Goal: Task Accomplishment & Management: Manage account settings

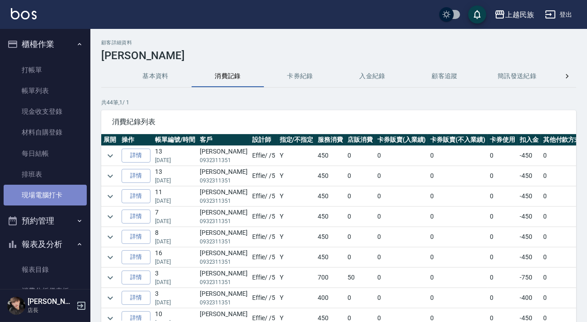
click at [52, 187] on link "現場電腦打卡" at bounding box center [45, 195] width 83 height 21
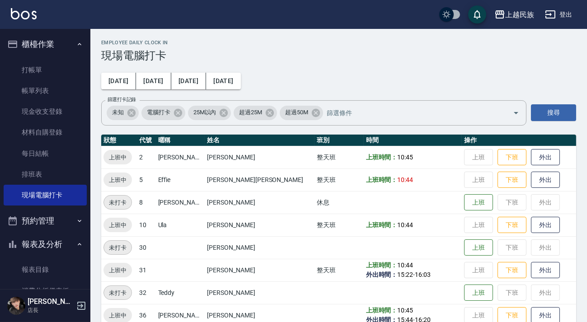
scroll to position [15, 0]
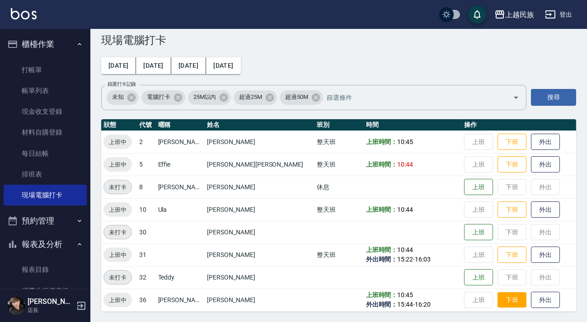
click at [497, 299] on button "下班" at bounding box center [511, 300] width 29 height 16
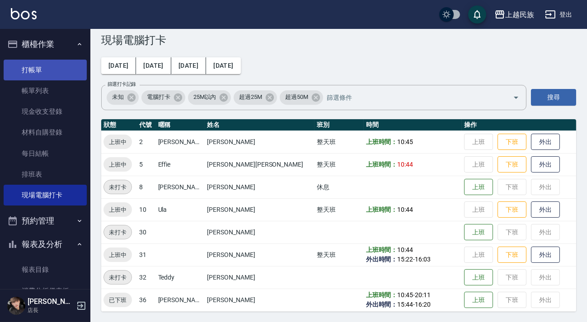
click at [44, 75] on link "打帳單" at bounding box center [45, 70] width 83 height 21
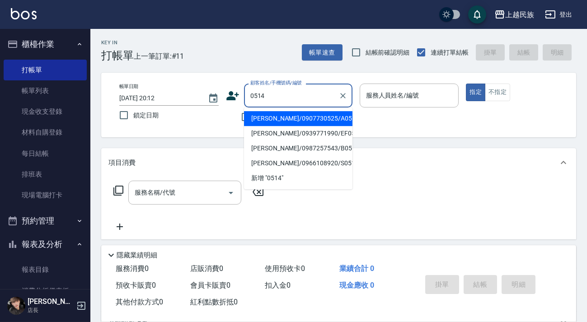
click at [331, 116] on li "[PERSON_NAME]/0907730525/A051411" at bounding box center [298, 118] width 108 height 15
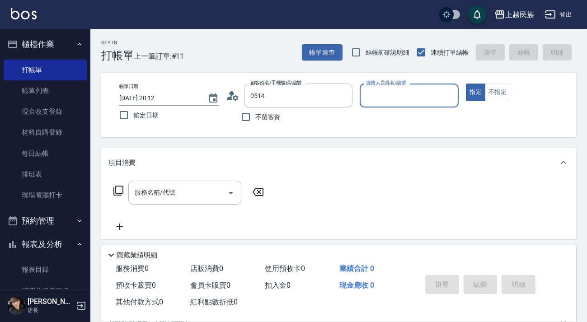
type input "[PERSON_NAME]/0907730525/A051411"
type input "[PERSON_NAME]-2"
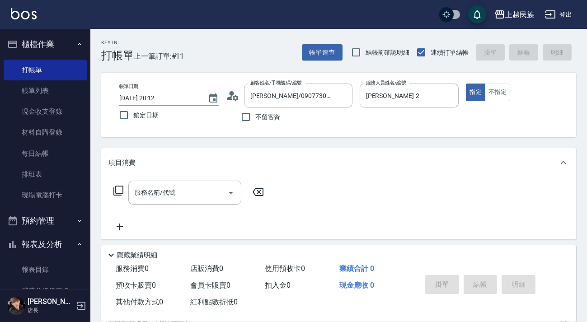
click at [229, 95] on icon at bounding box center [233, 96] width 14 height 14
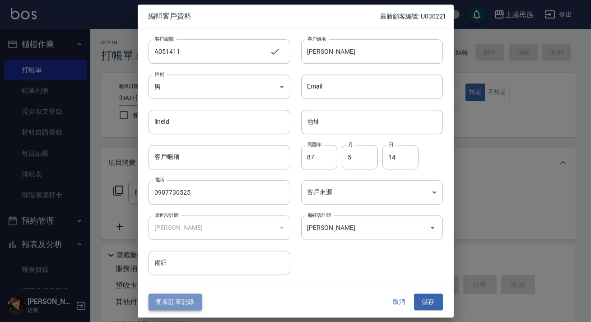
click at [176, 303] on button "查看訂單記錄" at bounding box center [175, 302] width 53 height 17
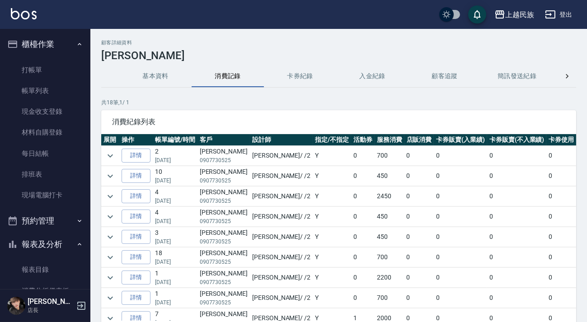
click at [154, 78] on button "基本資料" at bounding box center [155, 76] width 72 height 22
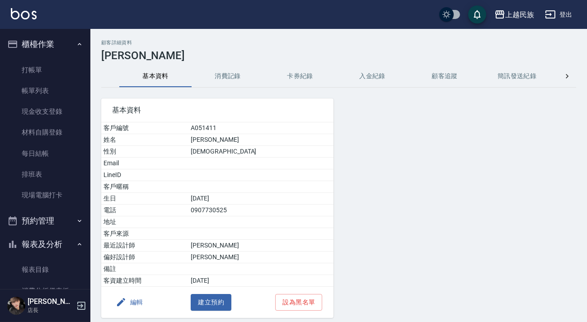
click at [213, 76] on button "消費記錄" at bounding box center [227, 76] width 72 height 22
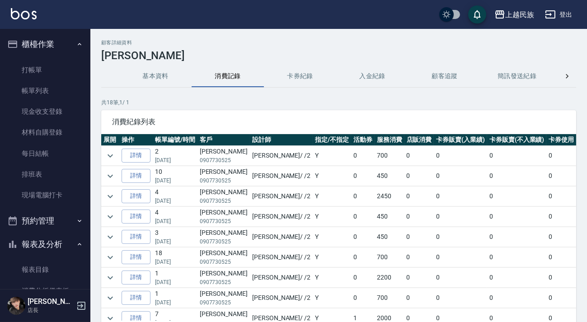
click at [63, 55] on li "櫃檯作業 打帳單 帳單列表 現金收支登錄 材料自購登錄 每日結帳 排班表 現場電腦打卡" at bounding box center [45, 121] width 83 height 177
click at [61, 60] on link "打帳單" at bounding box center [45, 70] width 83 height 21
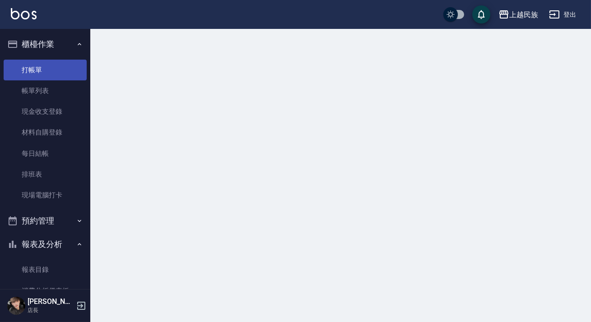
click at [59, 61] on link "打帳單" at bounding box center [45, 70] width 83 height 21
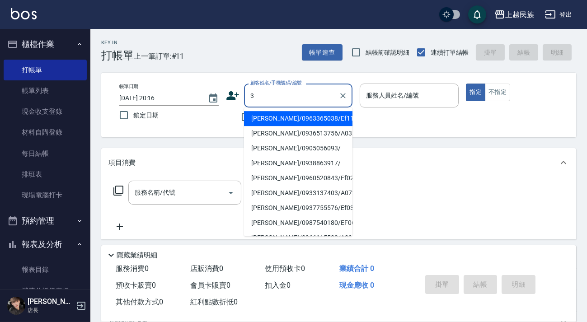
type input "[PERSON_NAME]/0963365038/Ef112522"
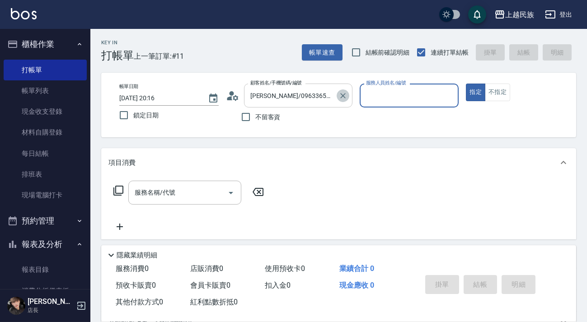
click at [341, 92] on icon "Clear" at bounding box center [342, 95] width 9 height 9
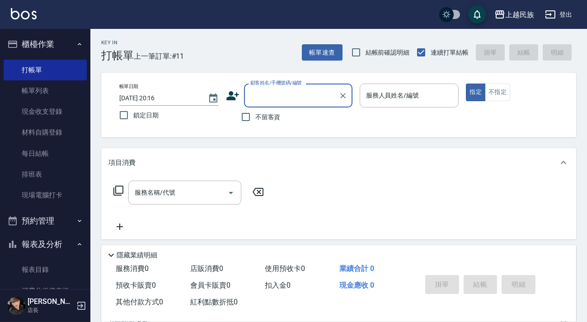
click at [278, 114] on span "不留客資" at bounding box center [267, 116] width 25 height 9
click at [255, 114] on input "不留客資" at bounding box center [245, 116] width 19 height 19
checkbox input "true"
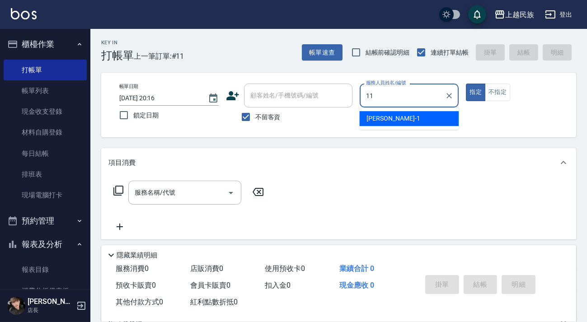
type input "Betty-11"
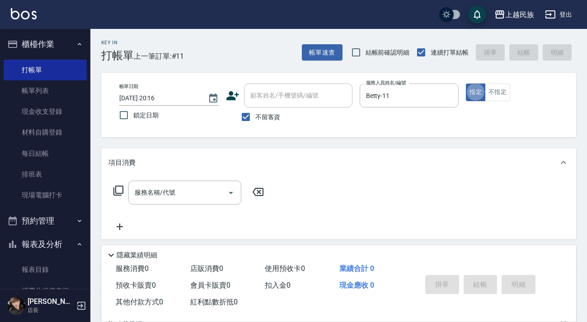
type button "true"
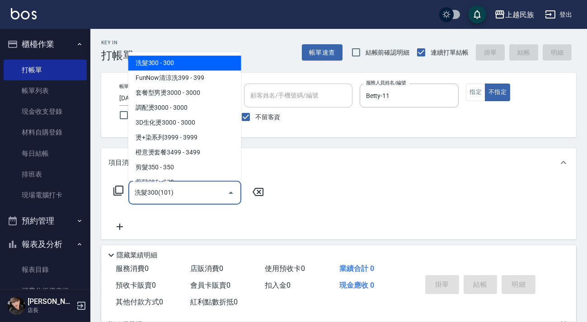
type input "洗髮300(101)"
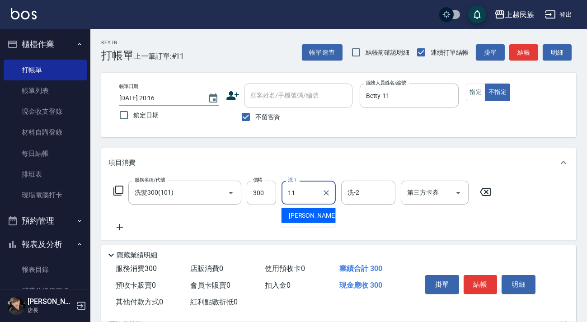
type input "Betty-11"
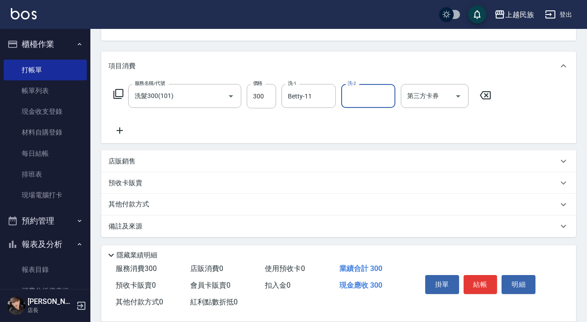
click at [386, 227] on div "備註及來源" at bounding box center [332, 226] width 449 height 9
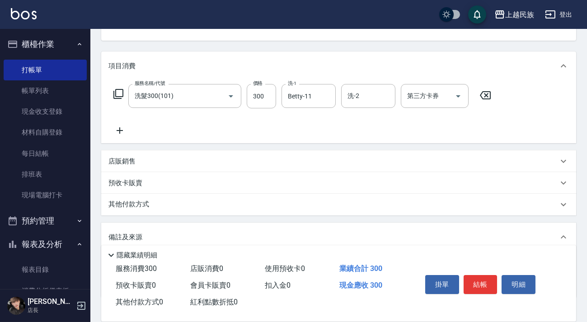
scroll to position [154, 0]
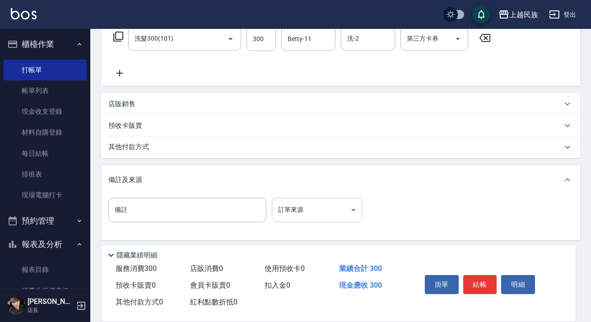
click at [351, 198] on body "上越民族 登出 櫃檯作業 打帳單 帳單列表 現金收支登錄 材料自購登錄 每日結帳 排班表 現場電腦打卡 預約管理 預約管理 單日預約紀錄 單週預約紀錄 報表及…" at bounding box center [295, 85] width 591 height 479
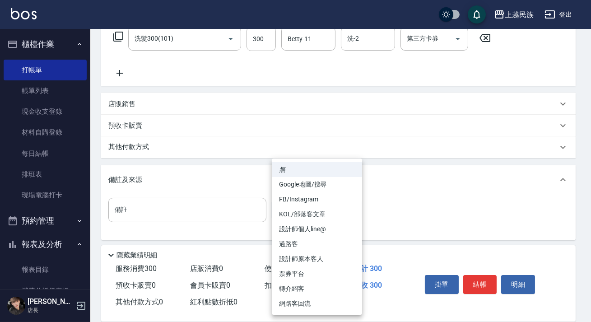
click at [330, 242] on li "過路客" at bounding box center [317, 244] width 90 height 15
type input "過路客"
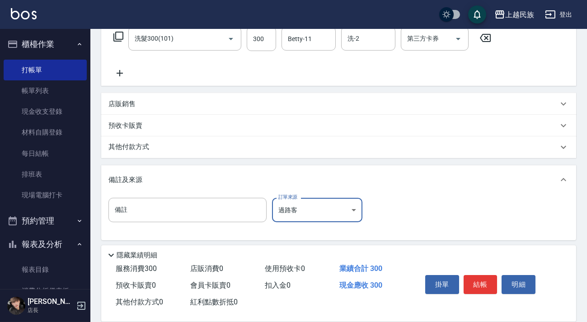
click at [477, 279] on button "結帳" at bounding box center [480, 284] width 34 height 19
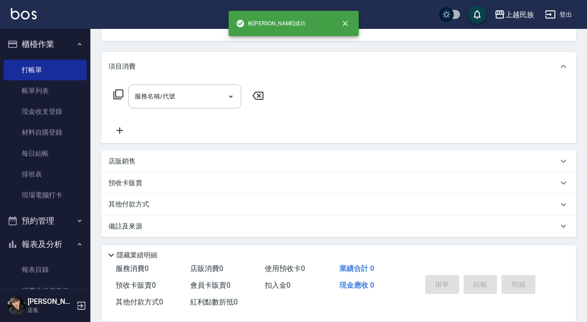
scroll to position [0, 0]
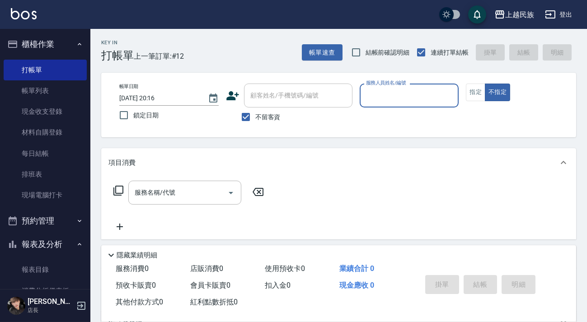
click at [280, 114] on div "不留客資" at bounding box center [289, 116] width 126 height 19
click at [268, 113] on span "不留客資" at bounding box center [267, 116] width 25 height 9
click at [255, 113] on input "不留客資" at bounding box center [245, 116] width 19 height 19
checkbox input "false"
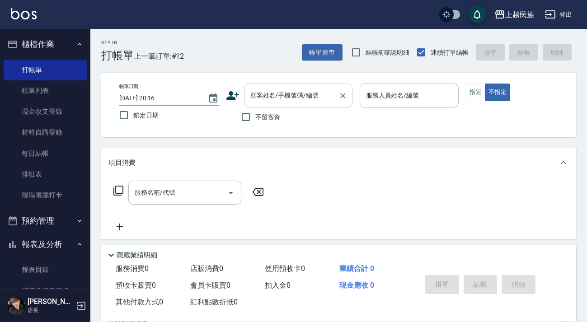
click at [301, 99] on input "顧客姓名/手機號碼/編號" at bounding box center [291, 96] width 87 height 16
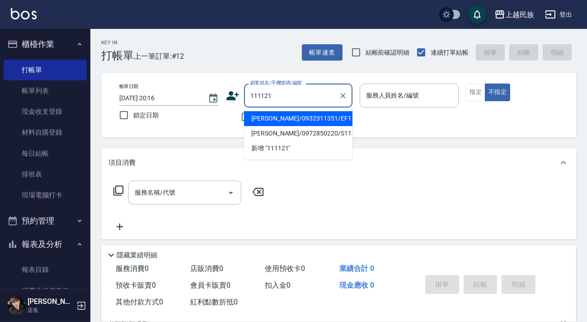
click at [322, 121] on li "[PERSON_NAME]/0932311351/EF111121" at bounding box center [298, 118] width 108 height 15
type input "[PERSON_NAME]/0932311351/EF111121"
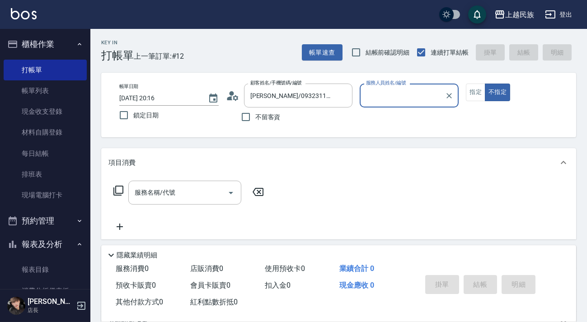
type input "Effie-5"
click at [484, 84] on button "不指定" at bounding box center [496, 93] width 25 height 18
type button "false"
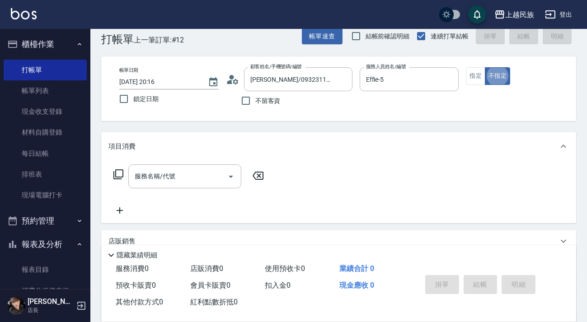
scroll to position [33, 0]
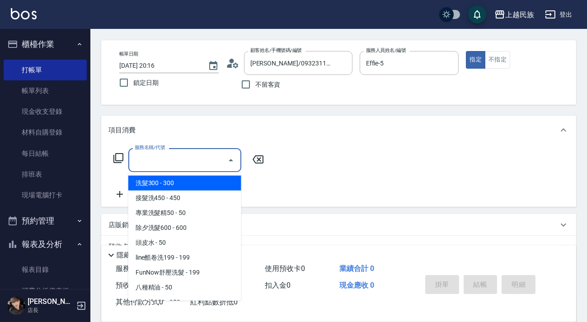
click at [184, 158] on input "服務名稱/代號" at bounding box center [177, 160] width 91 height 16
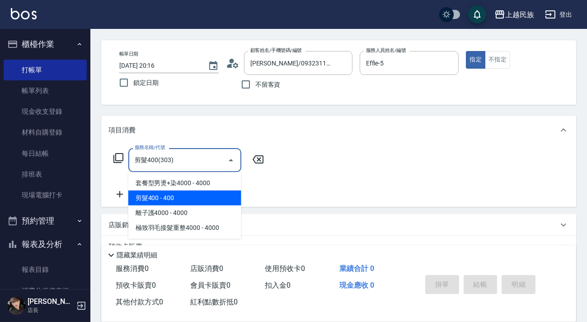
type input "剪髮400(303)"
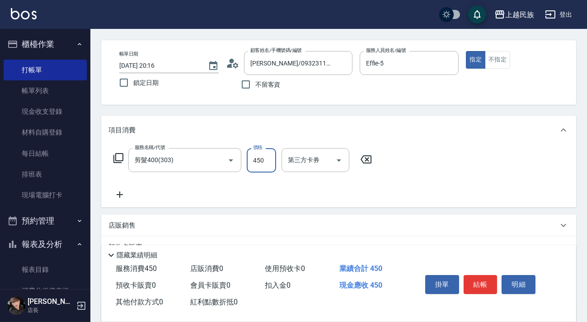
type input "450"
click at [321, 198] on div "服務名稱/代號 剪髮400(303) 服務名稱/代號 價格 450 價格 第三方卡券 第三方卡券" at bounding box center [242, 174] width 269 height 52
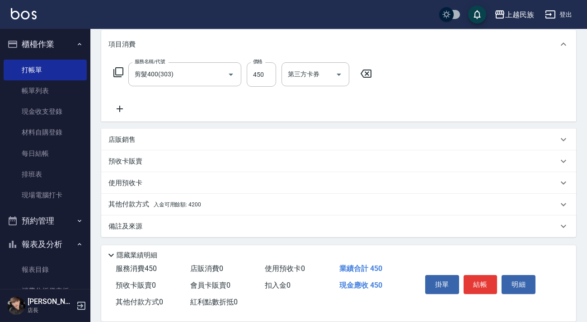
click at [257, 196] on div "其他付款方式 入金可用餘額: 4200" at bounding box center [338, 205] width 475 height 22
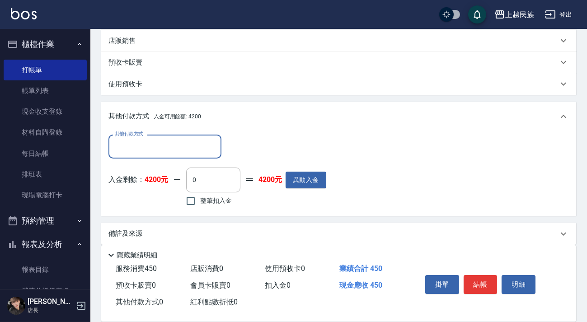
scroll to position [0, 0]
click at [214, 194] on label "整筆扣入金" at bounding box center [206, 200] width 51 height 19
click at [200, 194] on input "整筆扣入金" at bounding box center [190, 200] width 19 height 19
checkbox input "true"
type input "450"
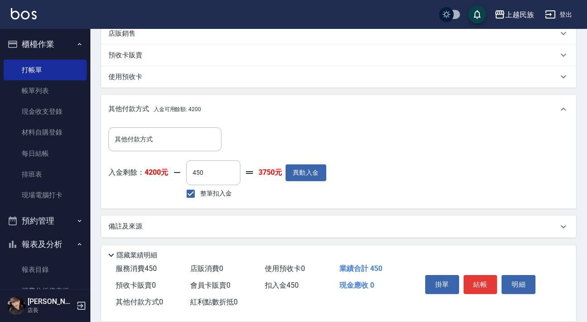
drag, startPoint x: 404, startPoint y: 220, endPoint x: 415, endPoint y: 221, distance: 10.8
click at [404, 221] on div "備註及來源" at bounding box center [338, 227] width 475 height 22
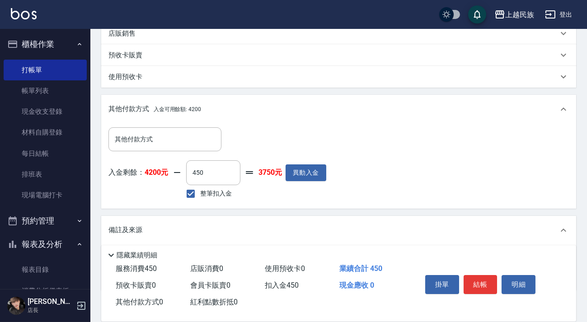
scroll to position [276, 0]
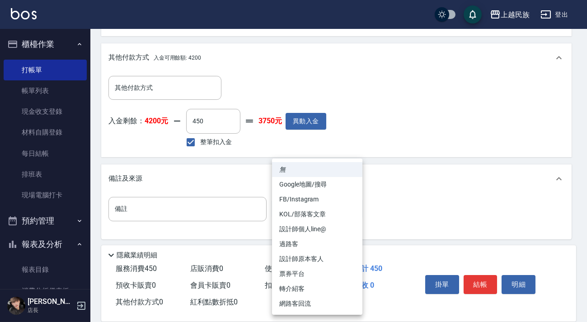
click at [350, 212] on body "上越民族 登出 櫃檯作業 打帳單 帳單列表 現金收支登錄 材料自購登錄 每日結帳 排班表 現場電腦打卡 預約管理 預約管理 單日預約紀錄 單週預約紀錄 報表及…" at bounding box center [293, 24] width 587 height 600
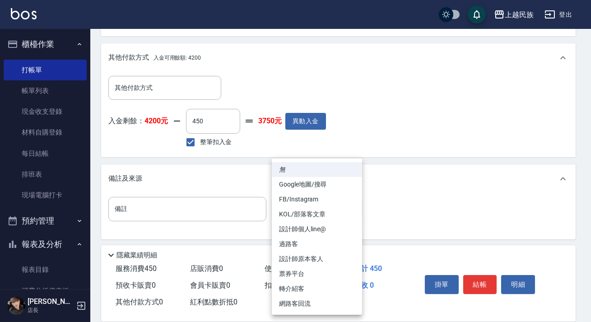
click at [340, 259] on li "設計師原本客人" at bounding box center [317, 258] width 90 height 15
type input "設計師原本客人"
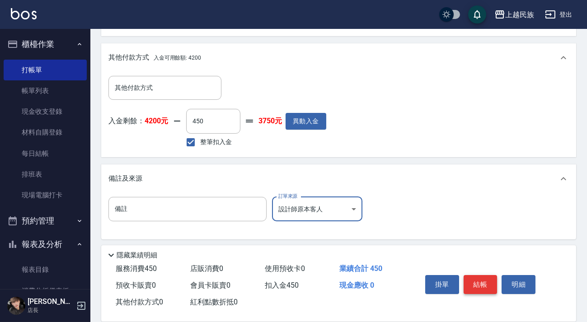
click at [472, 280] on button "結帳" at bounding box center [480, 284] width 34 height 19
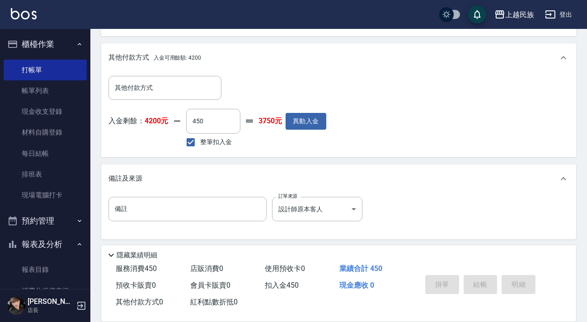
type input "[DATE] 20:17"
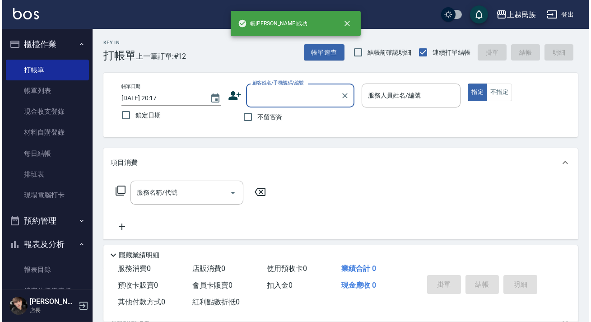
scroll to position [0, 0]
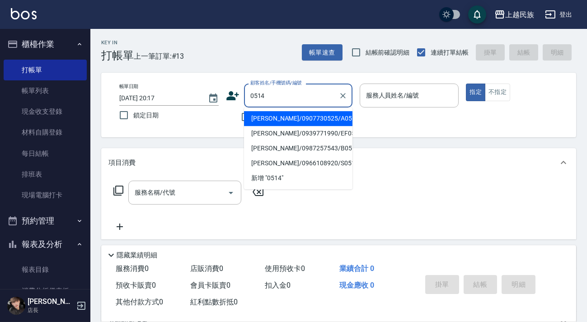
click at [326, 121] on li "[PERSON_NAME]/0907730525/A051411" at bounding box center [298, 118] width 108 height 15
type input "[PERSON_NAME]/0907730525/A051411"
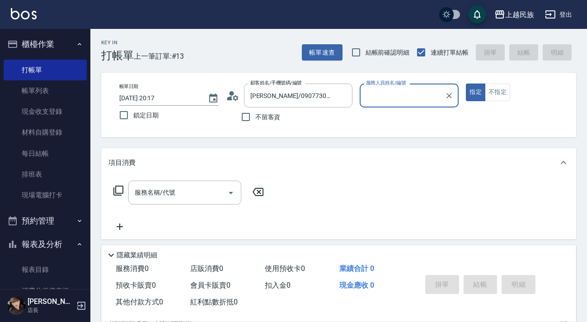
type input "[PERSON_NAME]-2"
click at [465, 84] on button "指定" at bounding box center [474, 93] width 19 height 18
click at [116, 192] on icon at bounding box center [118, 190] width 11 height 11
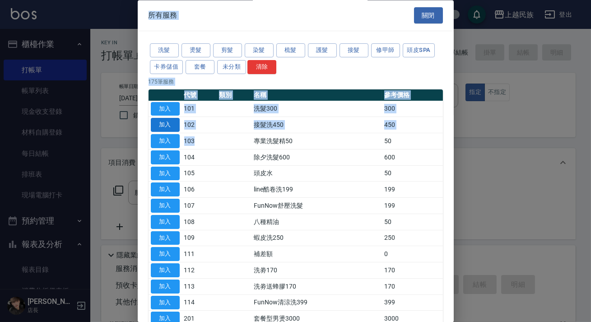
click at [173, 136] on div "所有服務 關閉 洗髮 燙髮 剪髮 染髮 梳髮 護髮 接髮 修甲師 頭皮SPA 卡券儲值 套餐 未分類 清除 175 筆服務 代號 類別 名稱 參考價格 加入 …" at bounding box center [295, 161] width 591 height 322
click at [191, 46] on button "燙髮" at bounding box center [196, 51] width 29 height 14
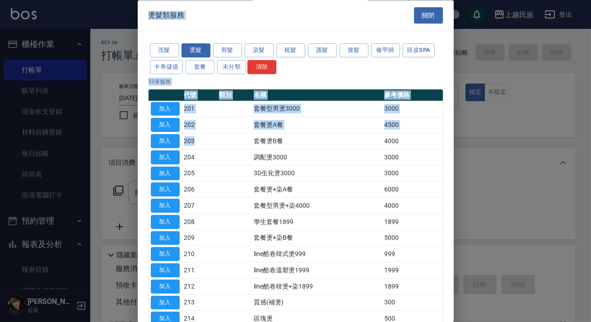
click at [249, 98] on th "類別" at bounding box center [234, 95] width 35 height 12
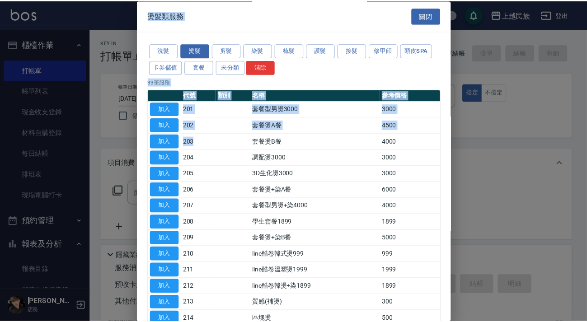
scroll to position [82, 0]
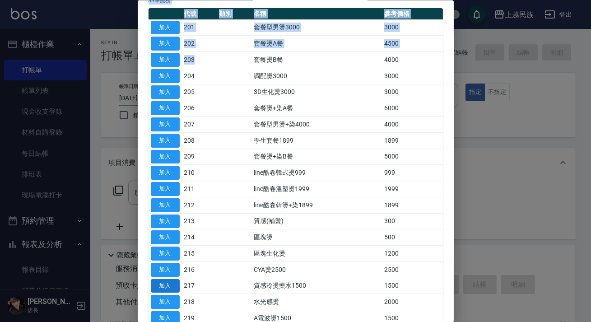
click at [164, 280] on button "加入" at bounding box center [165, 286] width 29 height 14
type input "質感冷燙藥水1500(217)"
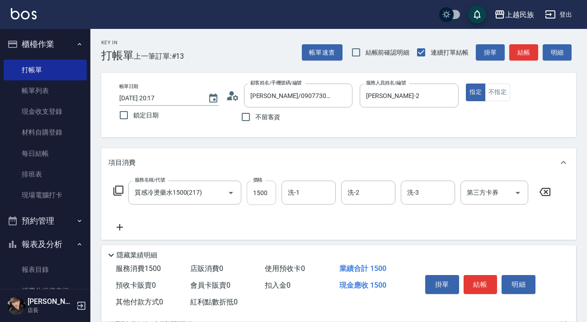
click at [261, 196] on input "1500" at bounding box center [261, 193] width 29 height 24
type input "2000"
type input "[PERSON_NAME]-2"
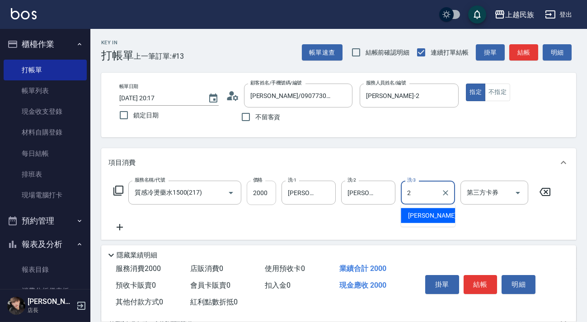
type input "[PERSON_NAME]-2"
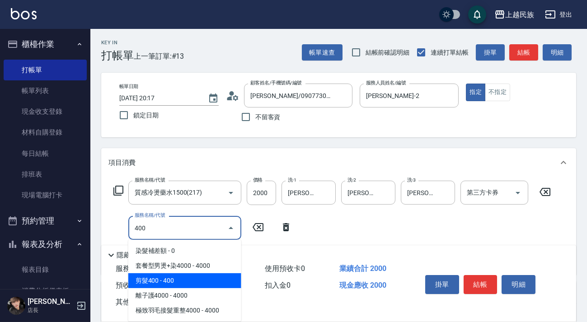
drag, startPoint x: 194, startPoint y: 283, endPoint x: 385, endPoint y: 226, distance: 199.6
click at [194, 282] on span "剪髮400 - 400" at bounding box center [184, 280] width 113 height 15
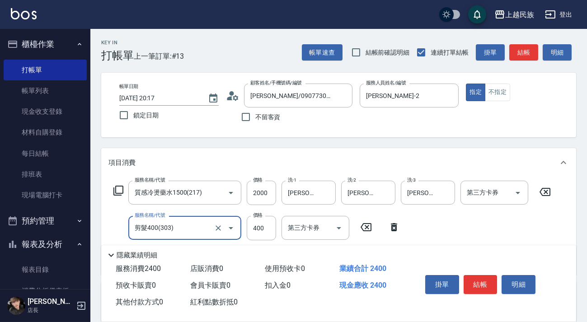
scroll to position [154, 0]
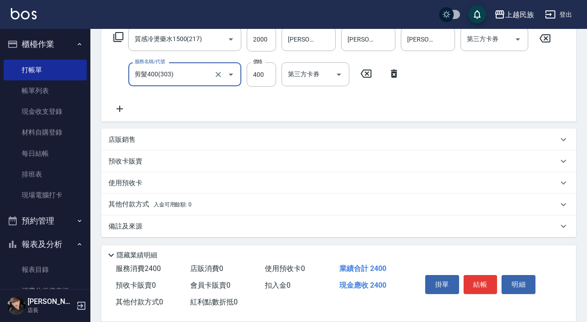
type input "剪髮400(303)"
click at [345, 239] on div "Key In 打帳單 上一筆訂單:#13 帳單速查 結帳前確認明細 連續打單結帳 掛單 結帳 明細 帳單日期 [DATE] 20:17 鎖定日期 顧客姓名/手…" at bounding box center [338, 98] width 496 height 447
click at [361, 222] on div "備註及來源" at bounding box center [332, 226] width 449 height 9
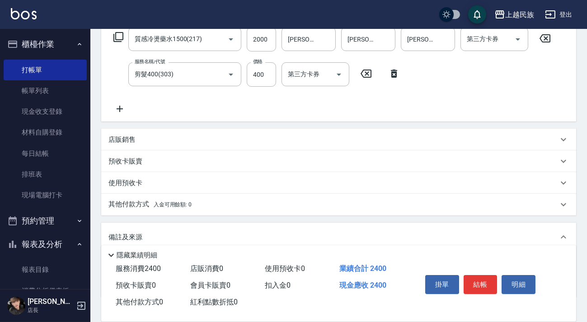
scroll to position [213, 0]
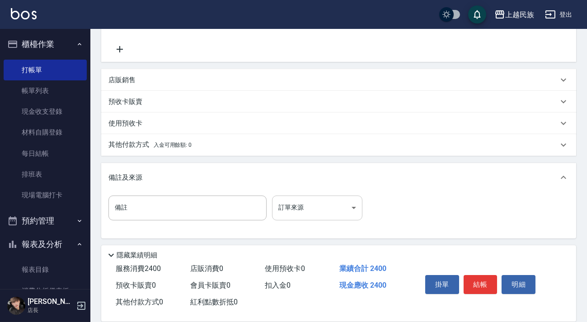
click at [343, 213] on body "上越民族 登出 櫃檯作業 打帳單 帳單列表 現金收支登錄 材料自購登錄 每日結帳 排班表 現場電腦打卡 預約管理 預約管理 單日預約紀錄 單週預約紀錄 報表及…" at bounding box center [293, 55] width 587 height 536
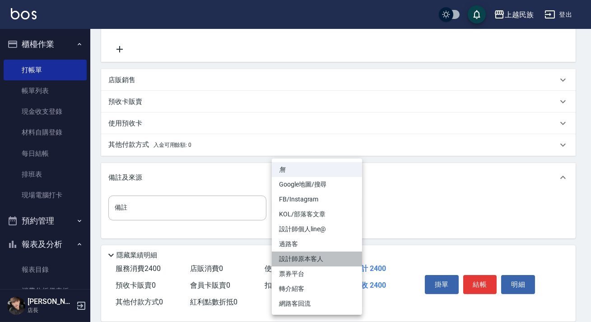
click at [332, 260] on li "設計師原本客人" at bounding box center [317, 258] width 90 height 15
type input "設計師原本客人"
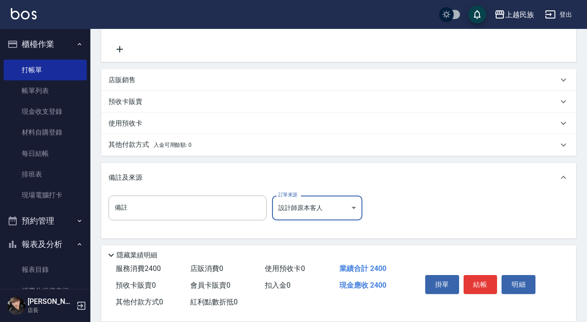
scroll to position [8, 0]
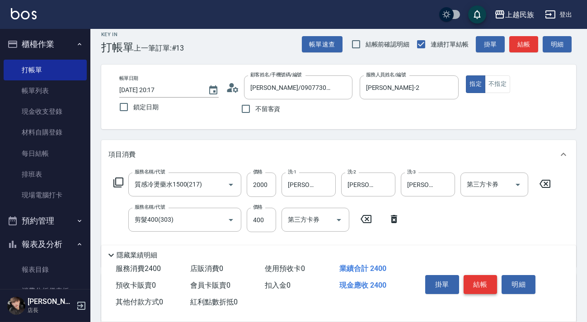
click at [477, 284] on button "結帳" at bounding box center [480, 284] width 34 height 19
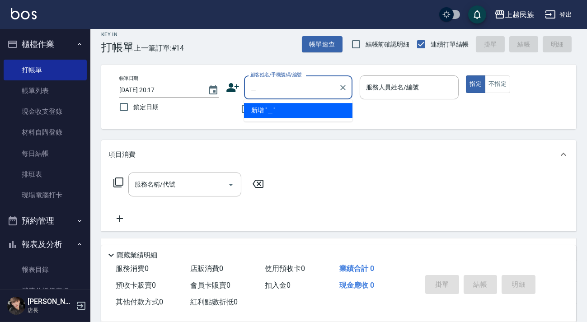
type input "高"
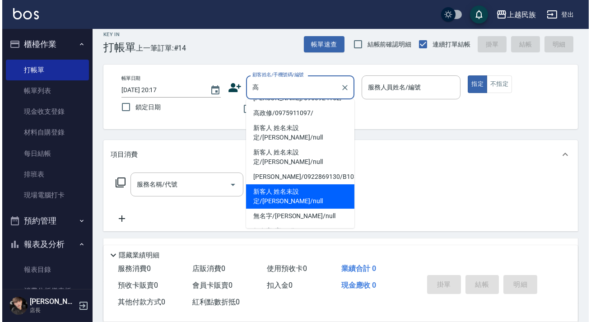
scroll to position [0, 0]
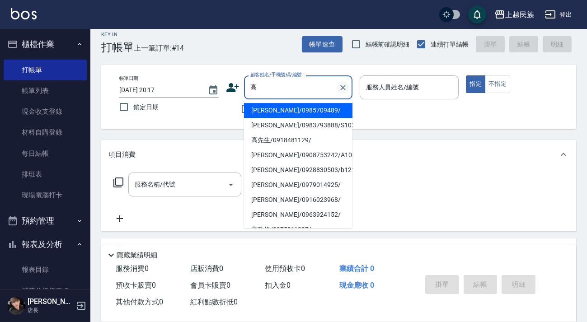
click at [343, 86] on icon "Clear" at bounding box center [342, 87] width 9 height 9
click at [369, 111] on div "帳單日期 [DATE] 20:17 鎖定日期 顧客姓名/手機號碼/編號 顧客姓名/手機號碼/編號 不留客資 服務人員姓名/編號 服務人員姓名/編號 指定 不指定" at bounding box center [338, 96] width 453 height 43
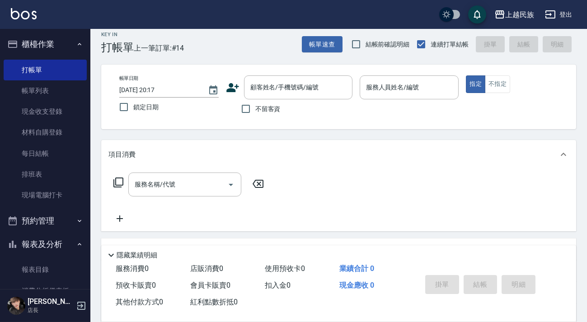
click at [281, 111] on div "不留客資" at bounding box center [289, 108] width 126 height 19
click at [270, 108] on span "不留客資" at bounding box center [267, 108] width 25 height 9
click at [255, 108] on input "不留客資" at bounding box center [245, 108] width 19 height 19
checkbox input "true"
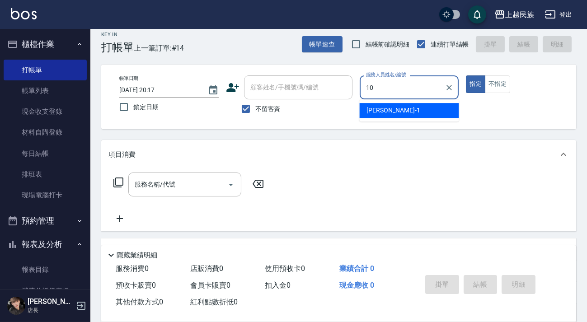
type input "Ula-10"
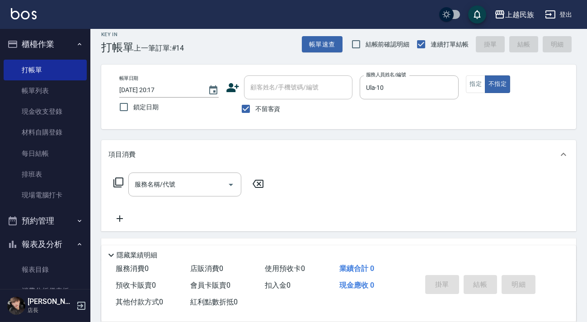
click at [124, 184] on div "服務名稱/代號 服務名稱/代號" at bounding box center [188, 184] width 161 height 24
click at [122, 182] on icon at bounding box center [118, 182] width 11 height 11
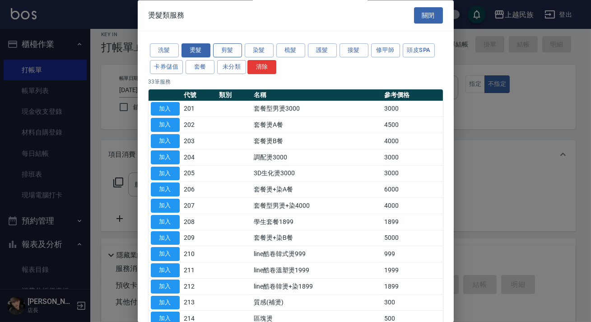
click at [223, 45] on button "剪髮" at bounding box center [227, 51] width 29 height 14
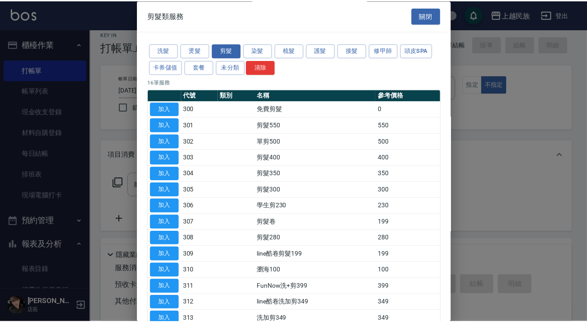
scroll to position [86, 0]
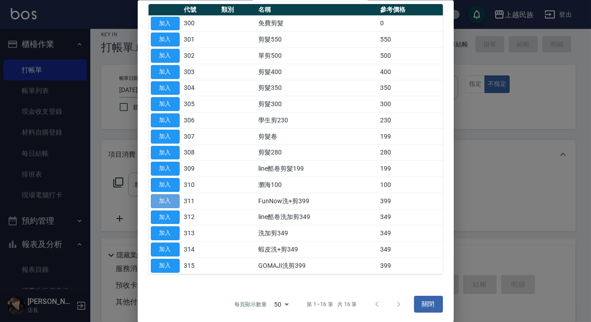
click at [172, 196] on button "加入" at bounding box center [165, 201] width 29 height 14
type input "FunNow洗+剪399(311)"
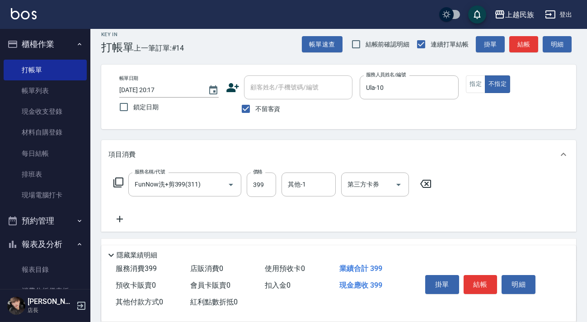
click at [299, 184] on div "其他-1 其他-1" at bounding box center [308, 184] width 54 height 24
type input "忠堅-36"
click at [373, 193] on div "第三方卡券" at bounding box center [375, 184] width 68 height 24
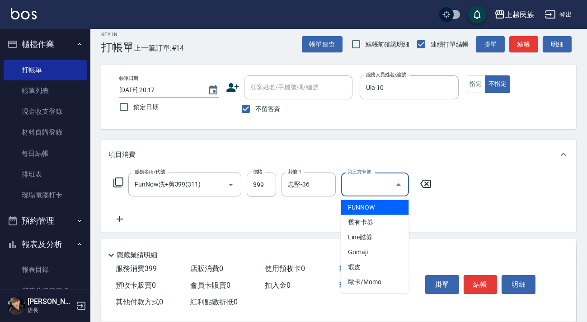
click at [377, 191] on input "第三方卡券" at bounding box center [368, 185] width 46 height 16
click at [379, 191] on input "第三方卡券" at bounding box center [368, 185] width 46 height 16
click at [376, 210] on span "FUNNOW" at bounding box center [375, 207] width 68 height 15
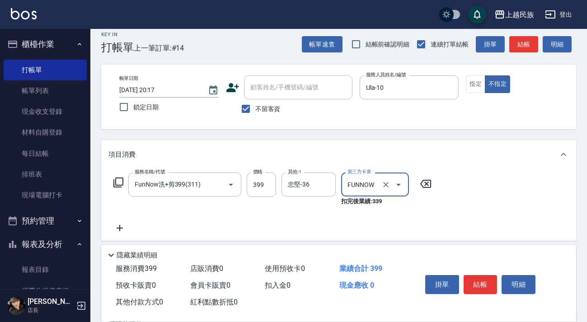
type input "FUNNOW"
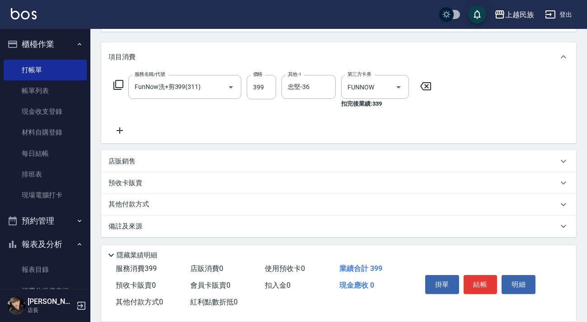
click at [358, 225] on div "備註及來源" at bounding box center [332, 226] width 449 height 9
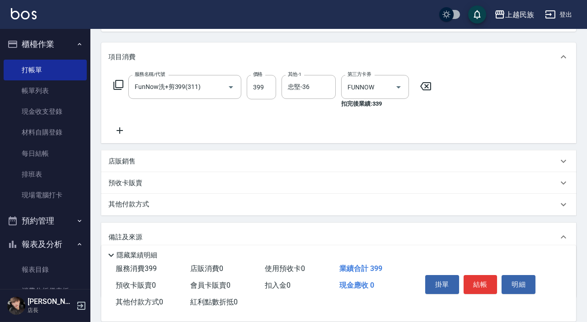
scroll to position [166, 0]
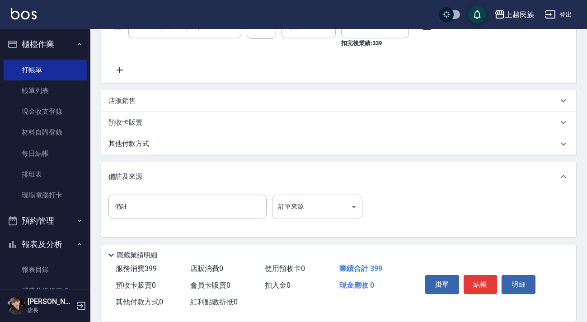
click at [347, 207] on body "上越民族 登出 櫃檯作業 打帳單 帳單列表 現金收支登錄 材料自購登錄 每日結帳 排班表 現場電腦打卡 預約管理 預約管理 單日預約紀錄 單週預約紀錄 報表及…" at bounding box center [293, 78] width 587 height 488
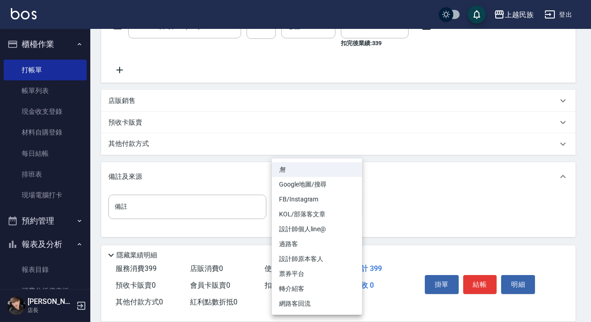
click at [320, 270] on li "票券平台" at bounding box center [317, 273] width 90 height 15
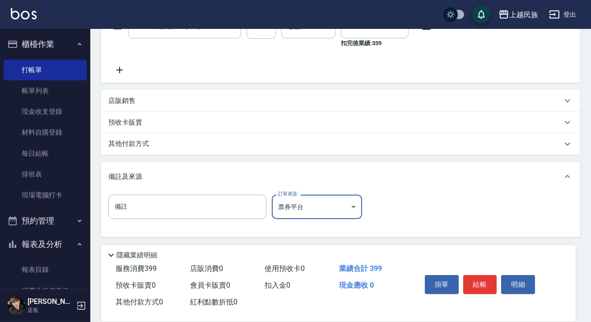
type input "票券平台"
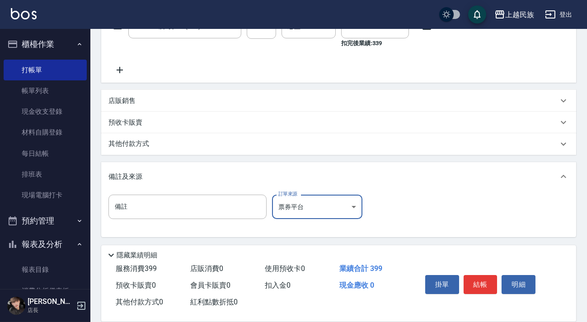
click at [479, 281] on button "結帳" at bounding box center [480, 284] width 34 height 19
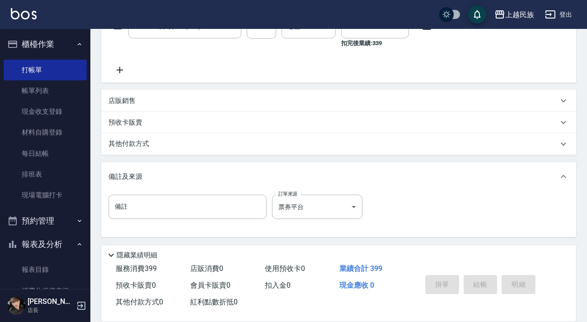
type input "[DATE] 20:18"
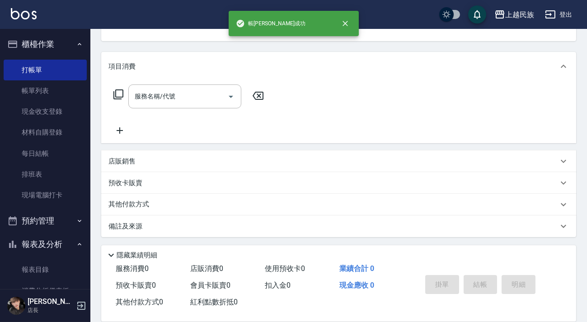
scroll to position [0, 0]
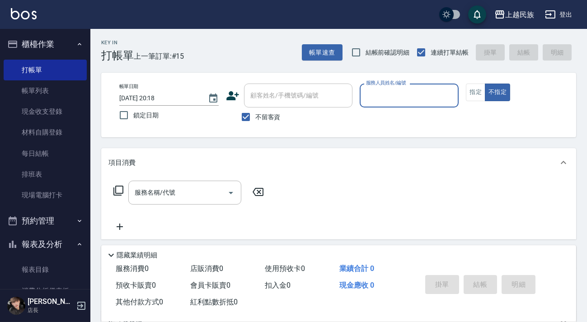
click at [83, 184] on nav "櫃檯作業 打帳單 帳單列表 現金收支登錄 材料自購登錄 每日結帳 排班表 現場電腦打卡 預約管理 預約管理 單日預約紀錄 單週預約紀錄 報表及分析 報表目錄 …" at bounding box center [45, 159] width 90 height 260
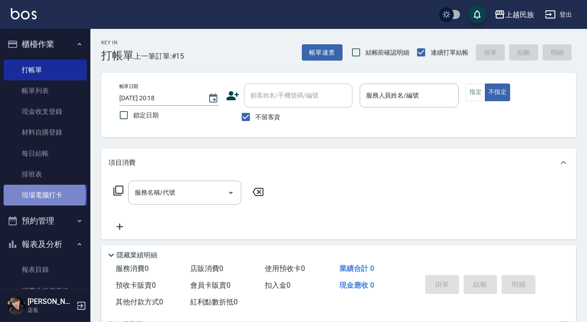
click at [44, 195] on link "現場電腦打卡" at bounding box center [45, 195] width 83 height 21
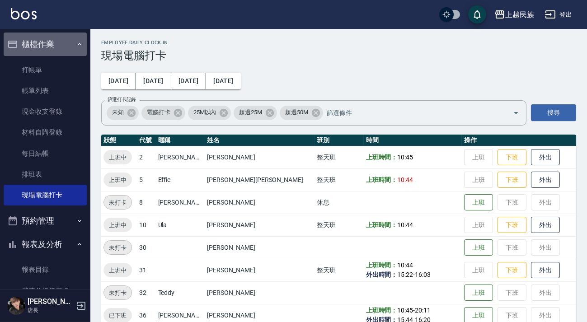
click at [47, 50] on button "櫃檯作業" at bounding box center [45, 44] width 83 height 23
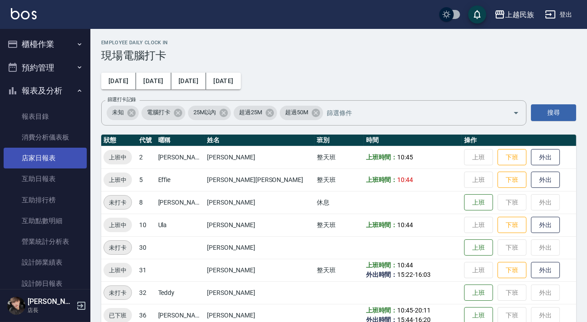
click at [47, 155] on link "店家日報表" at bounding box center [45, 158] width 83 height 21
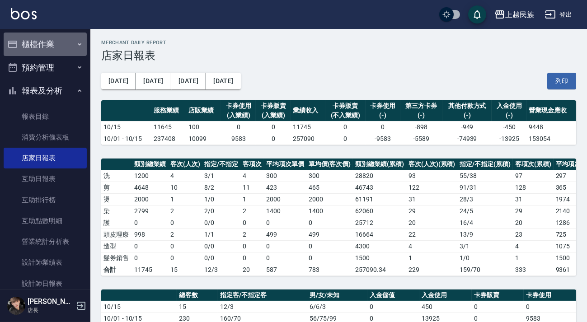
click at [51, 44] on button "櫃檯作業" at bounding box center [45, 44] width 83 height 23
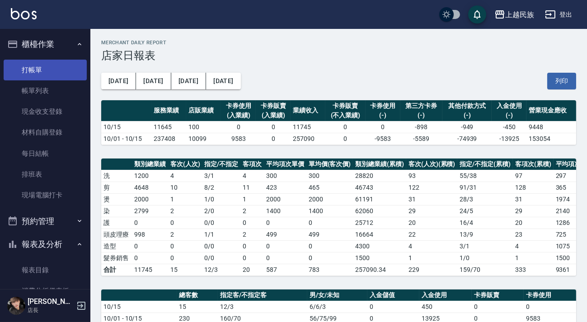
click at [53, 60] on link "打帳單" at bounding box center [45, 70] width 83 height 21
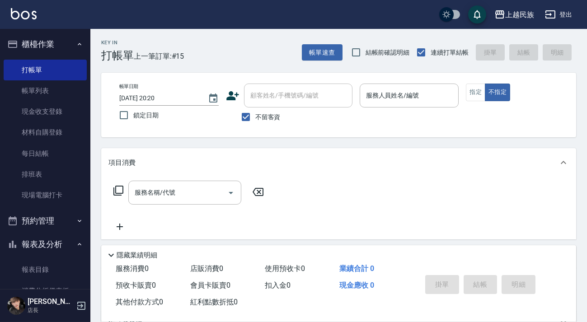
drag, startPoint x: 274, startPoint y: 112, endPoint x: 279, endPoint y: 100, distance: 13.5
click at [271, 112] on span "不留客資" at bounding box center [267, 116] width 25 height 9
click at [255, 112] on input "不留客資" at bounding box center [245, 116] width 19 height 19
checkbox input "false"
click at [279, 100] on input "顧客姓名/手機號碼/編號" at bounding box center [298, 96] width 100 height 16
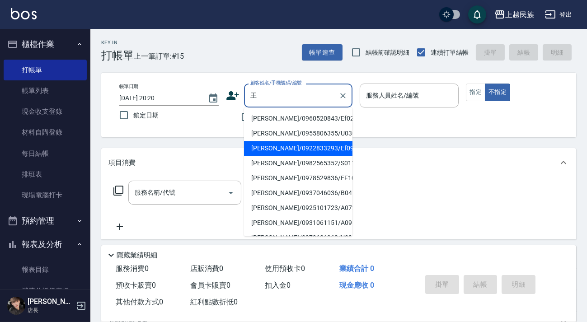
type input "王"
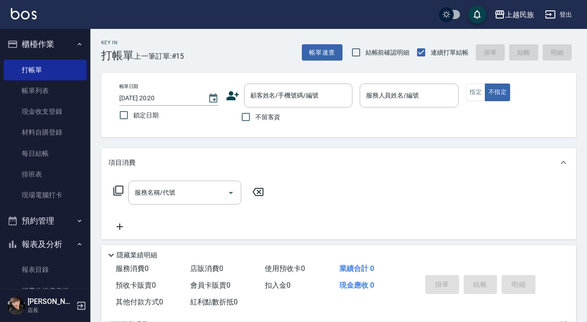
drag, startPoint x: 350, startPoint y: 148, endPoint x: 345, endPoint y: 149, distance: 5.1
click at [348, 163] on div "Key In 打帳單 上一筆訂單:#15 帳單速查 結帳前確認明細 連續打單結帳 掛單 結帳 明細 帳單日期 [DATE] 20:20 鎖定日期 顧客姓名/手…" at bounding box center [338, 234] width 496 height 411
click at [322, 93] on input "顧客姓名/手機號碼/編號" at bounding box center [291, 96] width 87 height 16
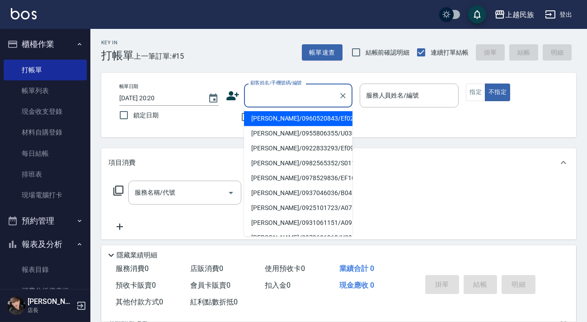
click at [218, 57] on div "Key In 打帳單 上一筆訂單:#15 帳單速查 結帳前確認明細 連續打單結帳 掛單 結帳 明細" at bounding box center [332, 45] width 485 height 33
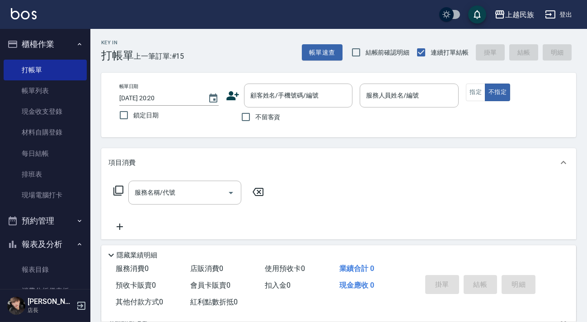
click at [9, 19] on div "上越民族 登出" at bounding box center [293, 14] width 587 height 29
click at [302, 86] on div "顧客姓名/手機號碼/編號" at bounding box center [298, 96] width 108 height 24
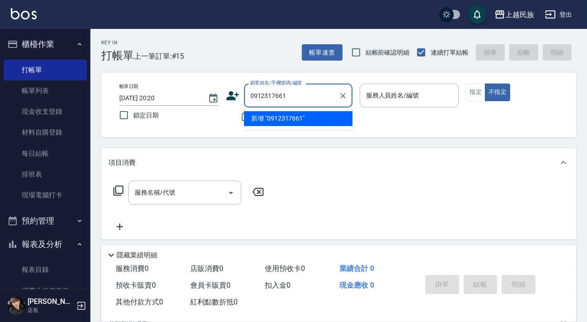
click at [293, 117] on li "新增 "0912317661"" at bounding box center [298, 118] width 108 height 15
type input "0912317661"
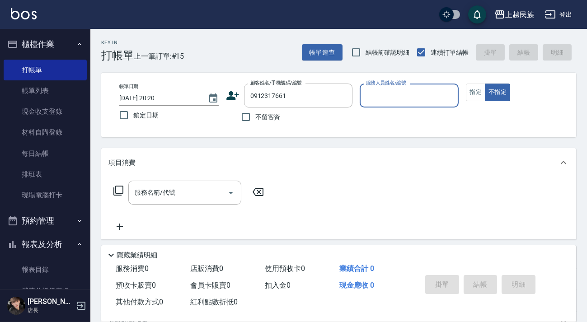
click at [241, 98] on div "顧客姓名/手機號碼/編號 0912317661 顧客姓名/手機號碼/編號" at bounding box center [289, 96] width 126 height 24
click at [237, 98] on icon at bounding box center [233, 96] width 14 height 14
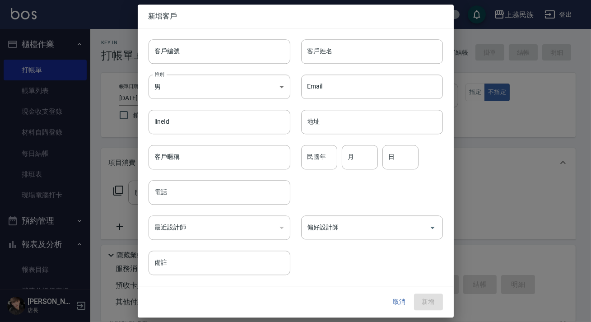
type input "0912317661"
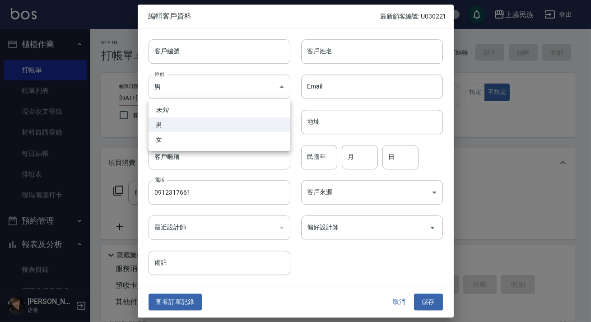
click at [265, 81] on body "上越民族 登出 櫃檯作業 打帳單 帳單列表 現金收支登錄 材料自購登錄 每日結帳 排班表 現場電腦打卡 預約管理 預約管理 單日預約紀錄 單週預約紀錄 報表及…" at bounding box center [295, 220] width 591 height 440
click at [218, 140] on li "女" at bounding box center [220, 139] width 142 height 15
type input "[DEMOGRAPHIC_DATA]"
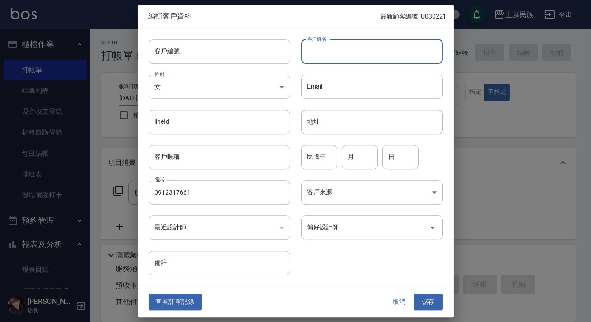
click at [372, 58] on input "客戶姓名" at bounding box center [372, 51] width 142 height 24
type input "[PERSON_NAME]"
click at [358, 200] on body "上越民族 登出 櫃檯作業 打帳單 帳單列表 現金收支登錄 材料自購登錄 每日結帳 排班表 現場電腦打卡 預約管理 預約管理 單日預約紀錄 單週預約紀錄 報表及…" at bounding box center [295, 220] width 591 height 440
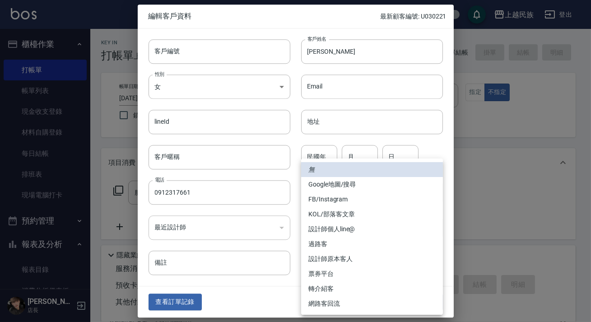
click at [344, 202] on li "FB/Instagram" at bounding box center [372, 199] width 142 height 15
type input "FB/Instagram"
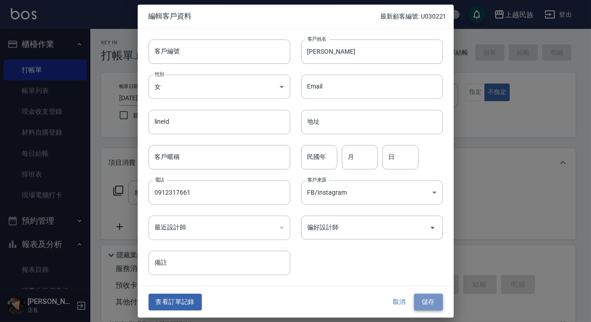
click at [441, 301] on button "儲存" at bounding box center [428, 302] width 29 height 17
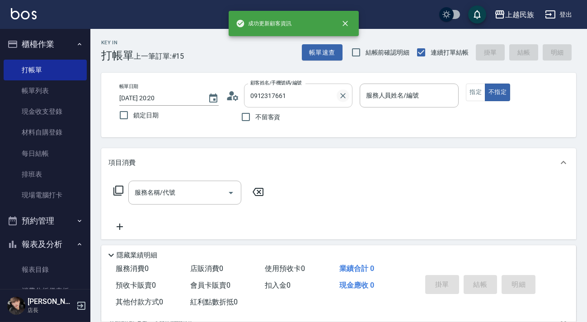
click at [343, 98] on icon "Clear" at bounding box center [342, 95] width 9 height 9
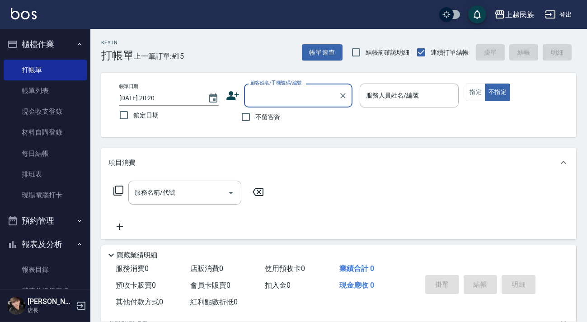
click at [312, 96] on input "顧客姓名/手機號碼/編號" at bounding box center [291, 96] width 87 height 16
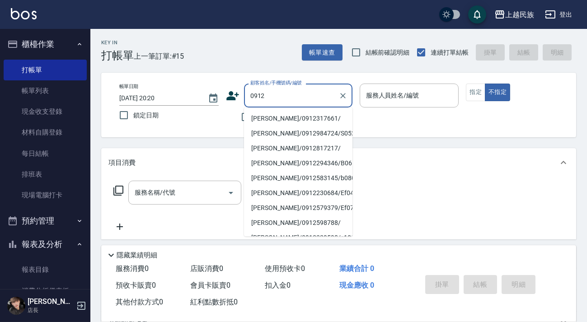
click at [297, 121] on li "[PERSON_NAME]/0912317661/" at bounding box center [298, 118] width 108 height 15
type input "[PERSON_NAME]/0912317661/"
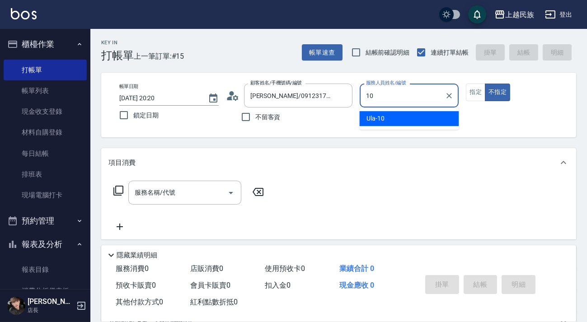
type input "Ula-10"
type button "false"
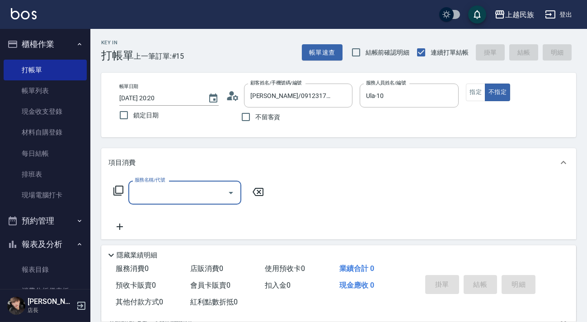
click at [462, 101] on div "帳單日期 [DATE] 20:20 鎖定日期 顧客姓名/手機號碼/編號 [PERSON_NAME]/0912317661/ 顧客姓名/手機號碼/編號 不留客資…" at bounding box center [338, 105] width 453 height 43
click at [485, 98] on button "不指定" at bounding box center [496, 93] width 25 height 18
click at [458, 100] on div "Ula-10 服務人員姓名/編號" at bounding box center [408, 96] width 99 height 24
click at [469, 100] on button "指定" at bounding box center [474, 93] width 19 height 18
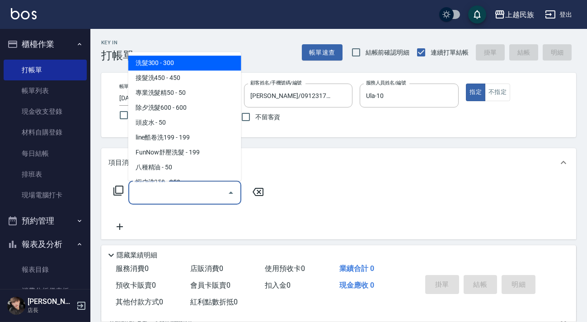
click at [177, 194] on input "服務名稱/代號" at bounding box center [177, 193] width 91 height 16
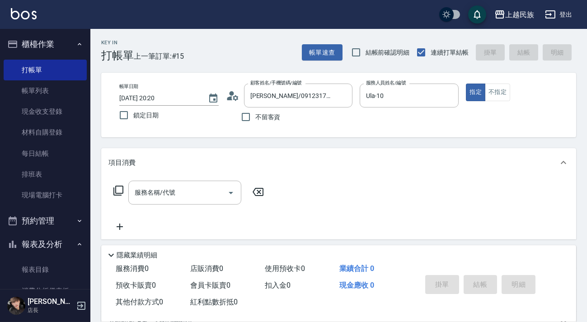
click at [114, 191] on icon at bounding box center [118, 190] width 11 height 11
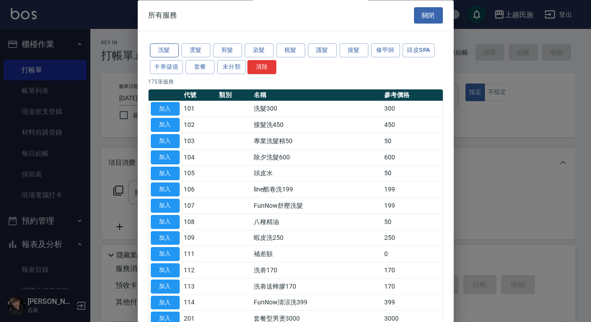
click at [177, 48] on button "洗髮" at bounding box center [164, 51] width 29 height 14
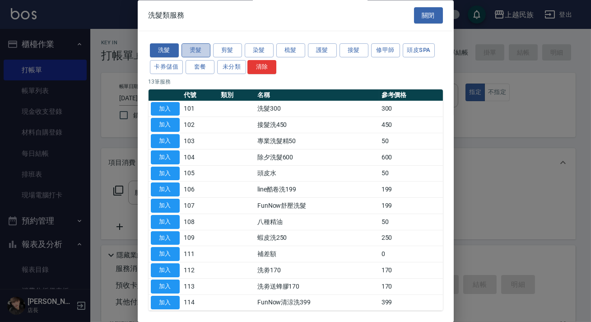
click at [186, 45] on button "燙髮" at bounding box center [196, 51] width 29 height 14
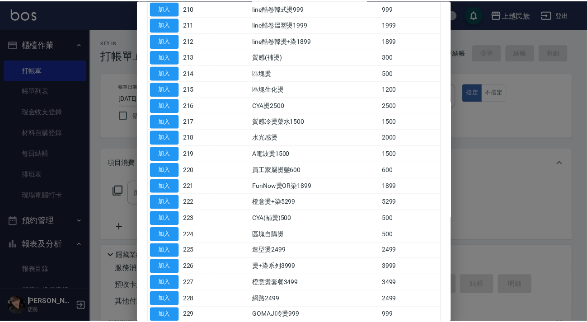
scroll to position [359, 0]
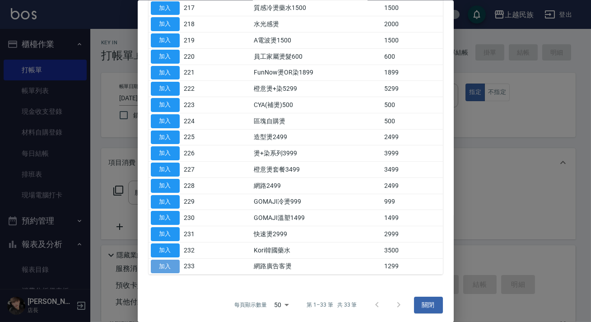
click at [170, 266] on button "加入" at bounding box center [165, 266] width 29 height 14
type input "網路廣告客燙(233)"
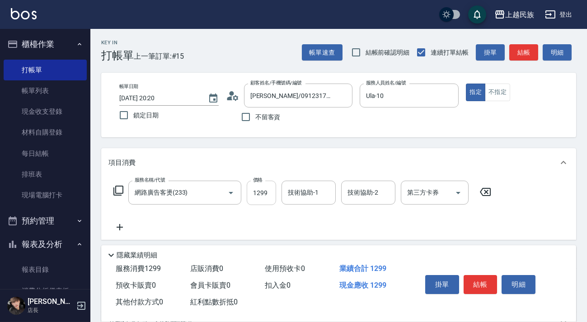
click at [265, 194] on input "1299" at bounding box center [261, 193] width 29 height 24
click at [300, 191] on div "技術協助-1 技術協助-1" at bounding box center [308, 193] width 54 height 24
type input "Ula-10"
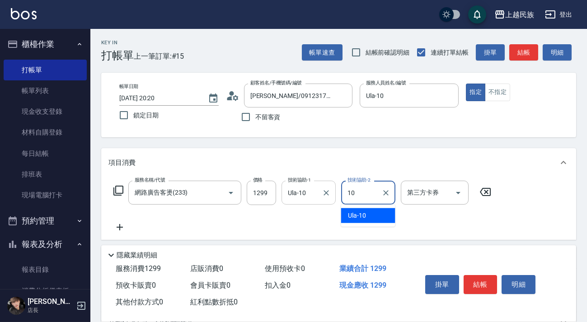
type input "Ula-10"
click at [111, 228] on icon at bounding box center [119, 227] width 23 height 11
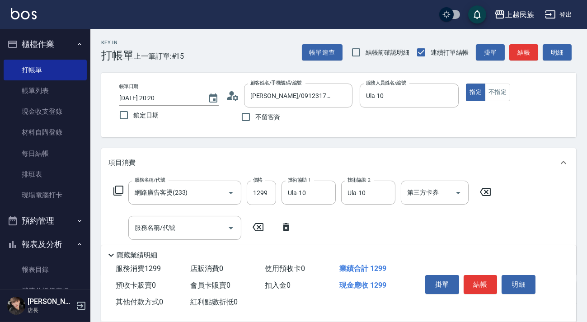
click at [283, 231] on icon at bounding box center [286, 227] width 23 height 11
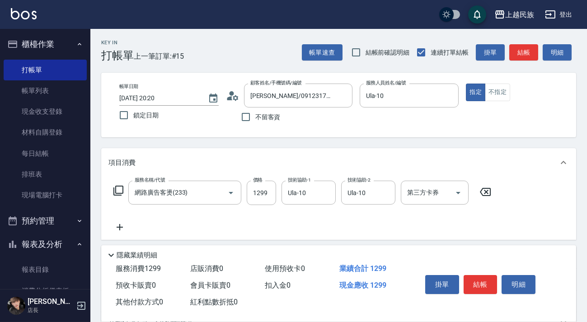
click at [119, 226] on icon at bounding box center [119, 227] width 6 height 6
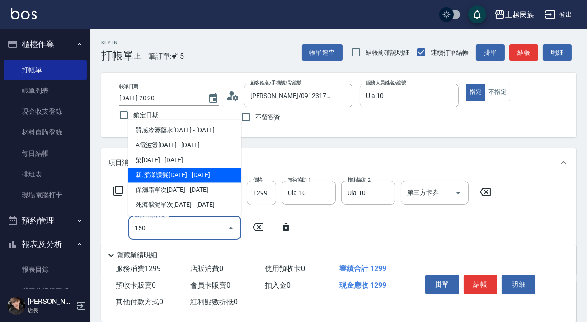
click at [200, 171] on span "新.柔漾護髮[DATE] - [DATE]" at bounding box center [184, 175] width 113 height 15
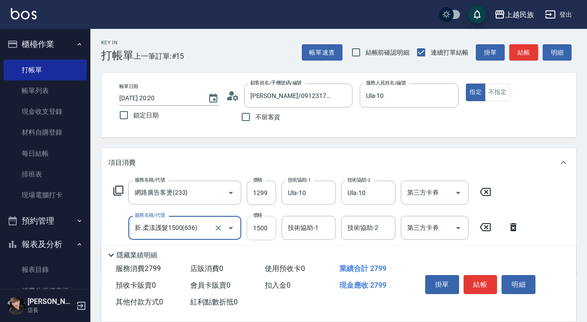
type input "新.柔漾護髮1500(636)"
click at [257, 228] on input "1500" at bounding box center [261, 228] width 29 height 24
type input "1600"
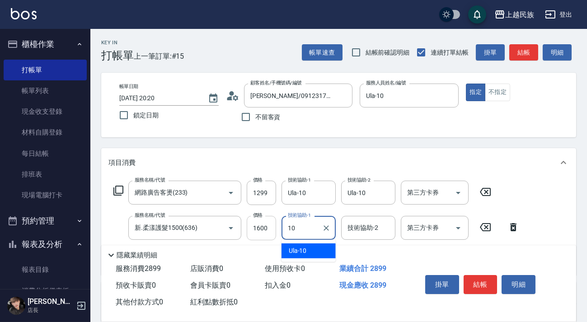
type input "Ula-10"
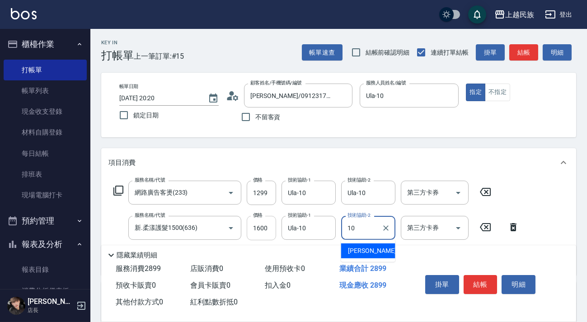
type input "Ula-10"
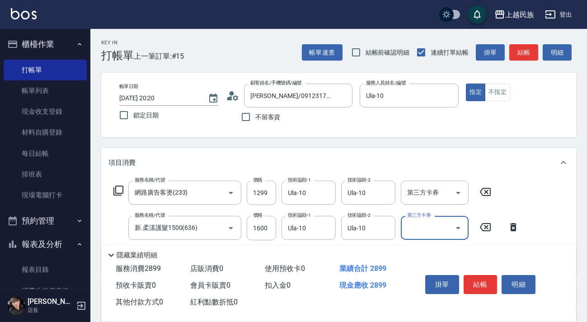
scroll to position [154, 0]
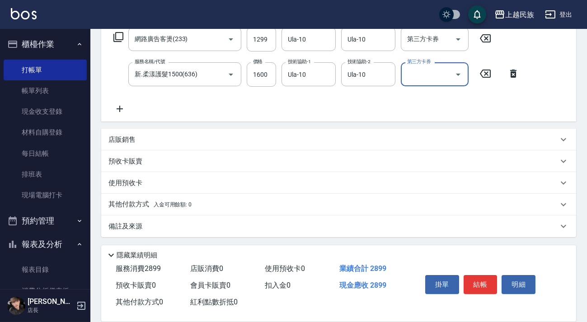
click at [311, 221] on div "備註及來源" at bounding box center [338, 226] width 475 height 22
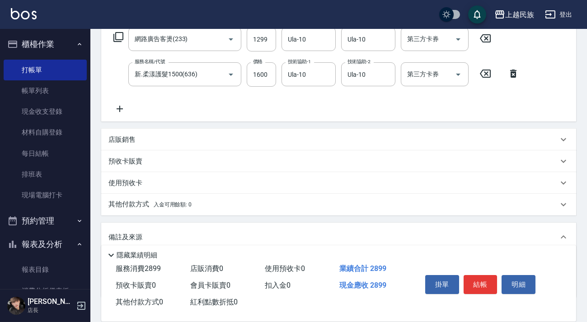
scroll to position [214, 0]
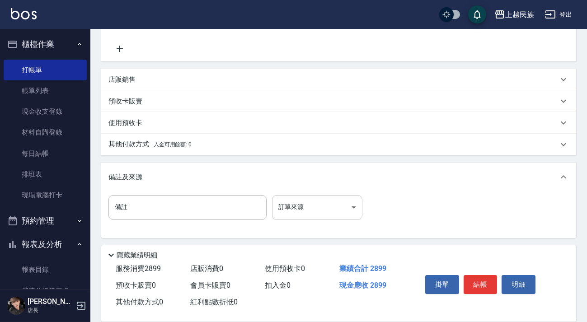
click at [312, 207] on body "上越民族 登出 櫃檯作業 打帳單 帳單列表 現金收支登錄 材料自購登錄 每日結帳 排班表 現場電腦打卡 預約管理 預約管理 單日預約紀錄 單週預約紀錄 報表及…" at bounding box center [293, 54] width 587 height 536
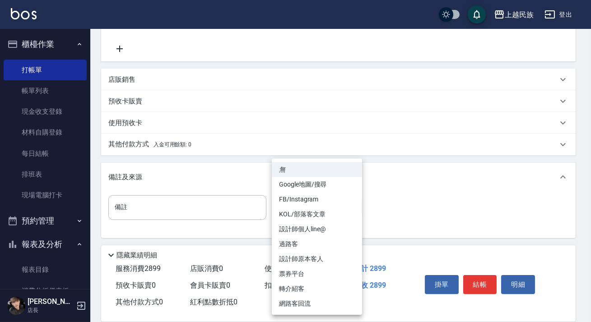
click at [334, 199] on li "FB/Instagram" at bounding box center [317, 199] width 90 height 15
type input "FB/Instagram"
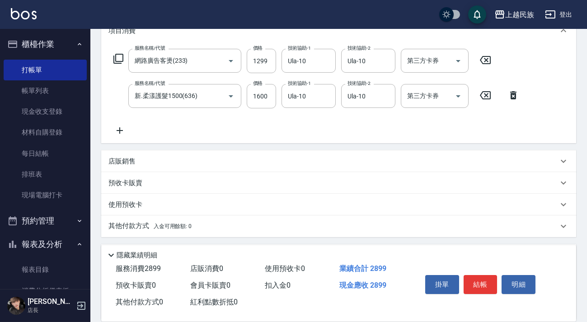
scroll to position [0, 0]
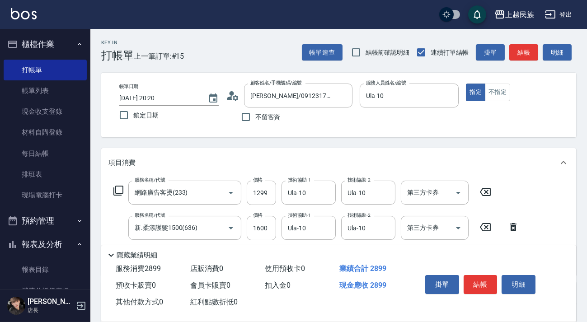
click at [478, 271] on div "掛單 結帳 明細" at bounding box center [480, 285] width 118 height 28
click at [472, 277] on button "結帳" at bounding box center [480, 284] width 34 height 19
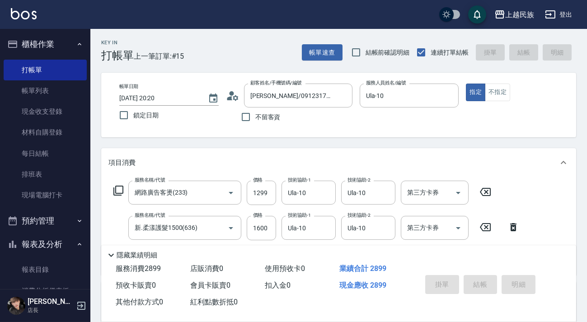
type input "[DATE] 20:31"
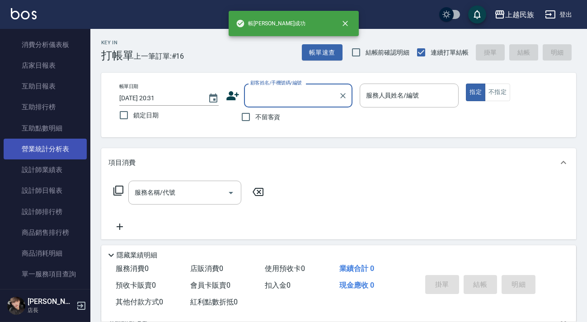
scroll to position [123, 0]
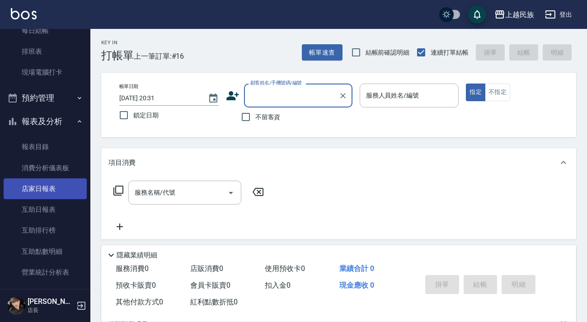
click at [57, 185] on link "店家日報表" at bounding box center [45, 188] width 83 height 21
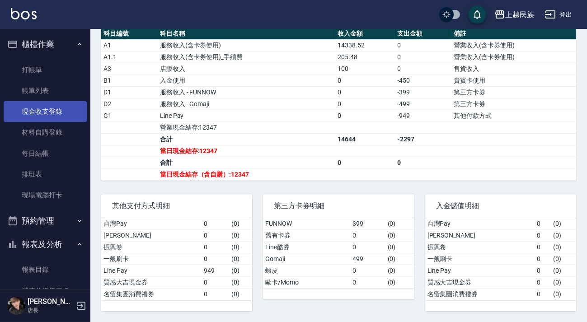
click at [50, 114] on link "現金收支登錄" at bounding box center [45, 111] width 83 height 21
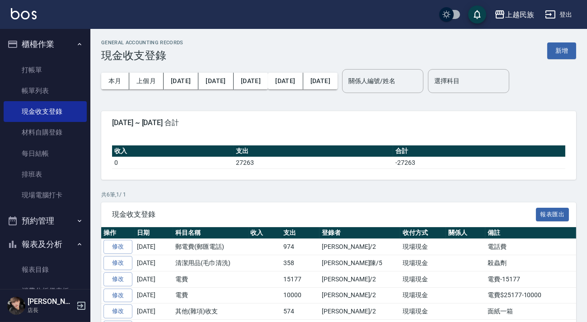
click at [559, 64] on div "本月 上個月 [DATE] [DATE] [DATE] [DATE] [DATE] 關係人編號/姓名 關係人編號/姓名 選擇科目 選擇科目" at bounding box center [338, 81] width 475 height 38
click at [555, 51] on button "新增" at bounding box center [561, 50] width 29 height 17
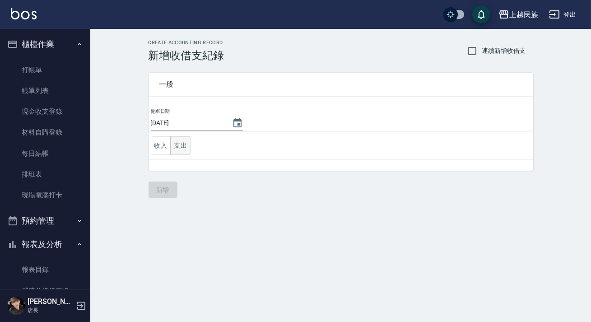
click at [186, 144] on button "支出" at bounding box center [180, 145] width 20 height 19
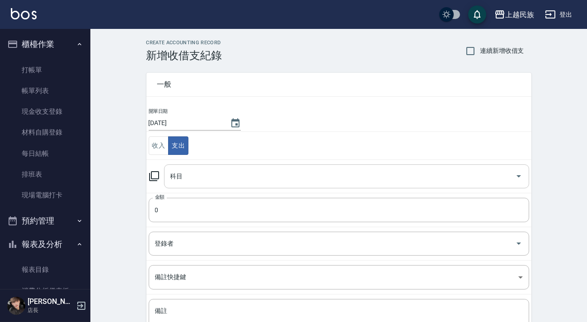
drag, startPoint x: 222, startPoint y: 166, endPoint x: 226, endPoint y: 170, distance: 5.4
click at [222, 167] on div "科目" at bounding box center [346, 176] width 365 height 24
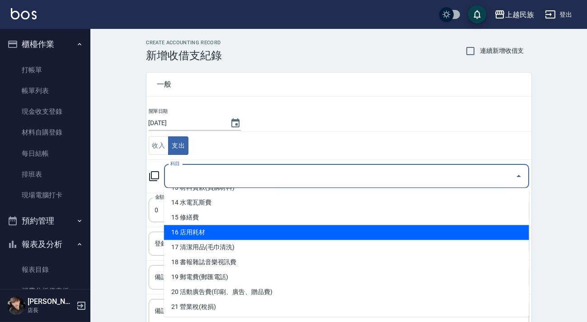
scroll to position [164, 0]
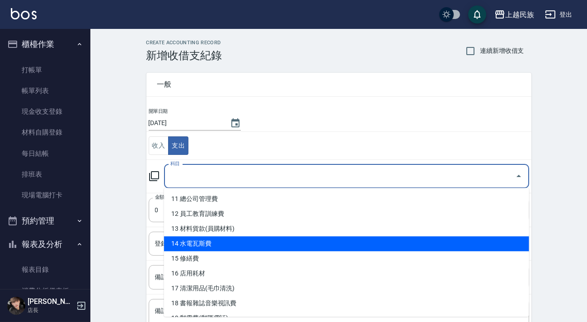
click at [208, 241] on li "14 水電瓦斯費" at bounding box center [346, 243] width 365 height 15
type input "14 水電瓦斯費"
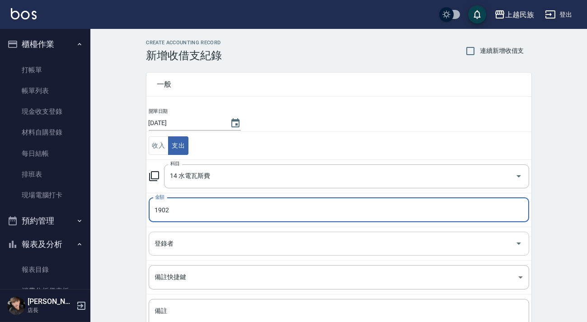
click at [169, 235] on div "登錄者" at bounding box center [339, 244] width 380 height 24
type input "1902"
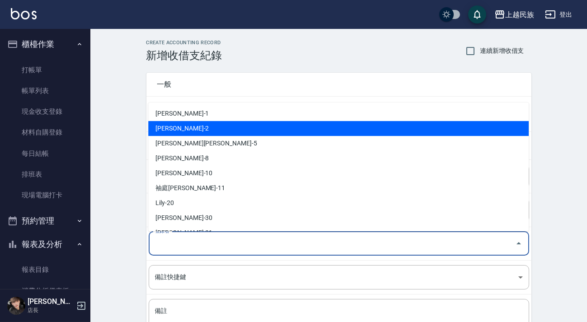
click at [191, 131] on li "[PERSON_NAME]-2" at bounding box center [338, 128] width 380 height 15
type input "[PERSON_NAME]-2"
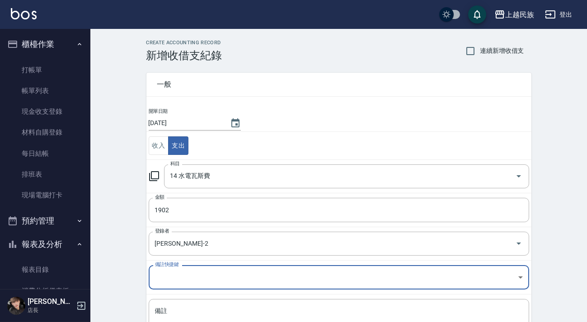
scroll to position [76, 0]
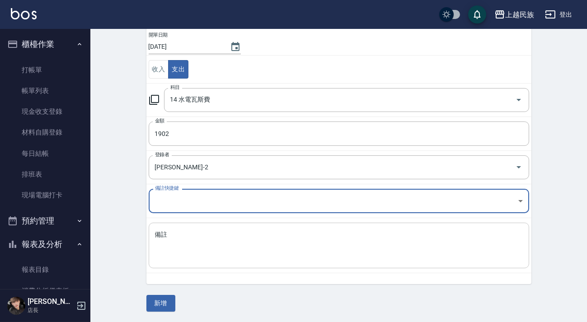
click at [194, 258] on textarea "備註" at bounding box center [339, 245] width 368 height 31
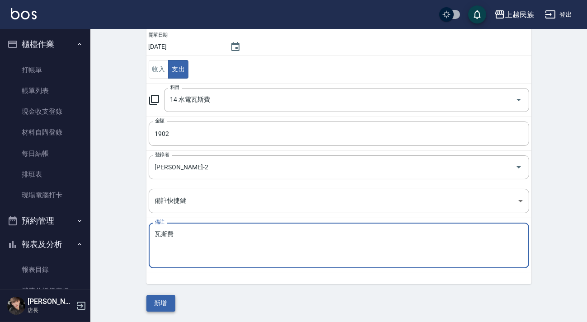
type textarea "瓦斯費"
click at [162, 297] on button "新增" at bounding box center [160, 303] width 29 height 17
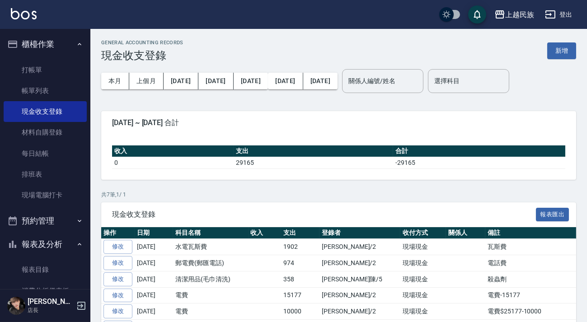
scroll to position [123, 0]
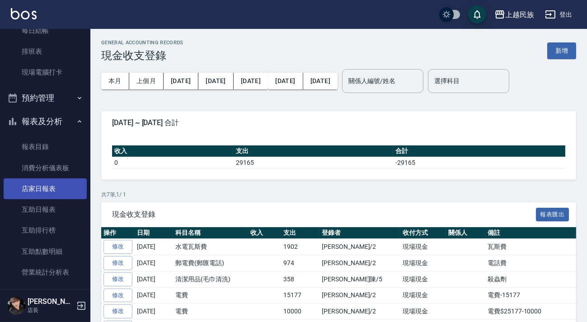
click at [59, 176] on link "消費分析儀表板" at bounding box center [45, 168] width 83 height 21
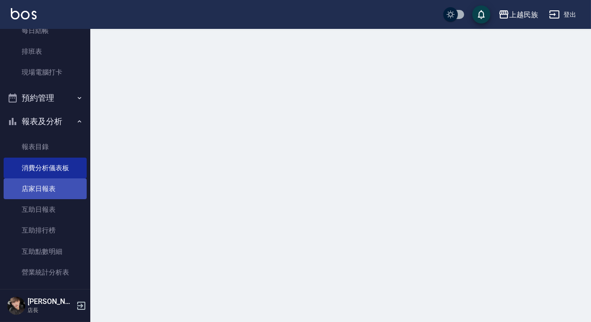
click at [60, 185] on link "店家日報表" at bounding box center [45, 188] width 83 height 21
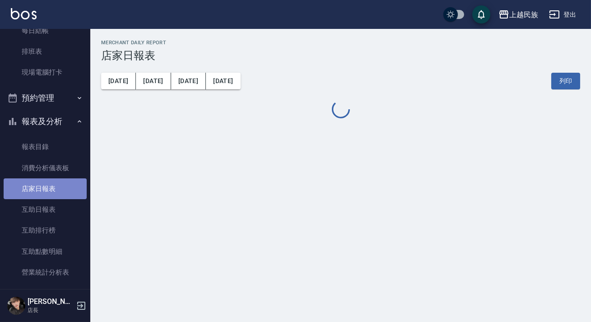
click at [60, 185] on link "店家日報表" at bounding box center [45, 188] width 83 height 21
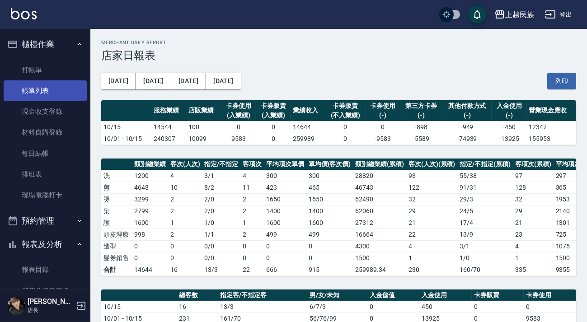
click at [50, 93] on link "帳單列表" at bounding box center [45, 90] width 83 height 21
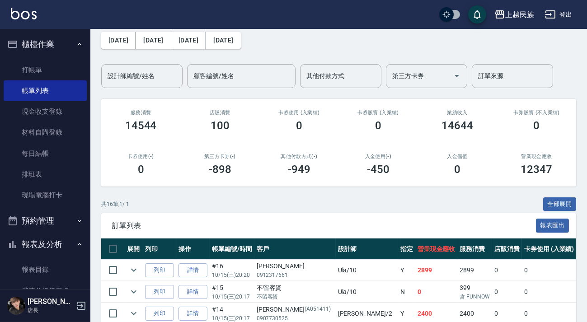
scroll to position [246, 0]
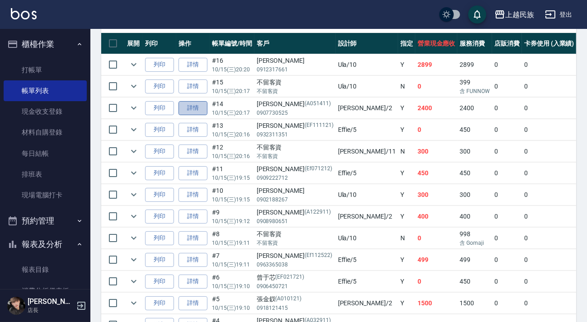
click at [201, 108] on link "詳情" at bounding box center [192, 108] width 29 height 14
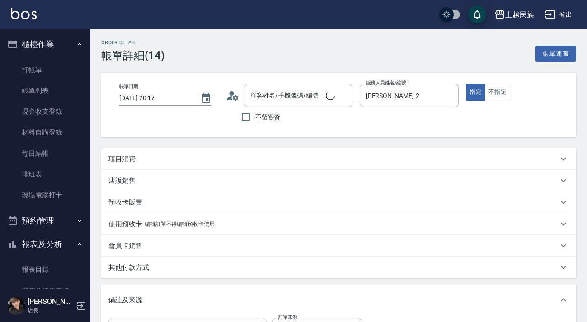
type input "[DATE] 20:17"
type input "[PERSON_NAME]-2"
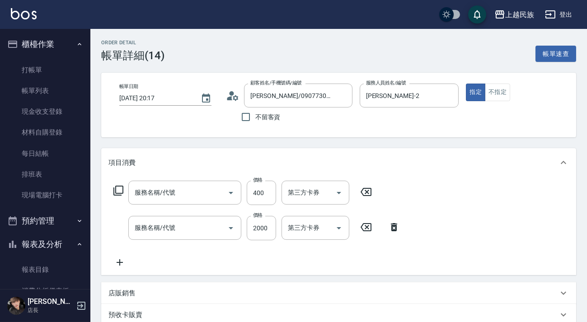
type input "[PERSON_NAME]/0907730525/A051411"
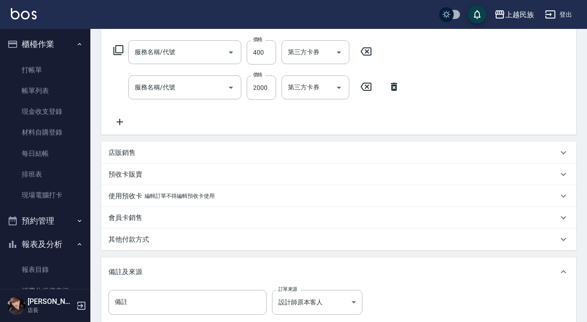
type input "剪髮400(303)"
type input "質感冷燙藥水1500(217)"
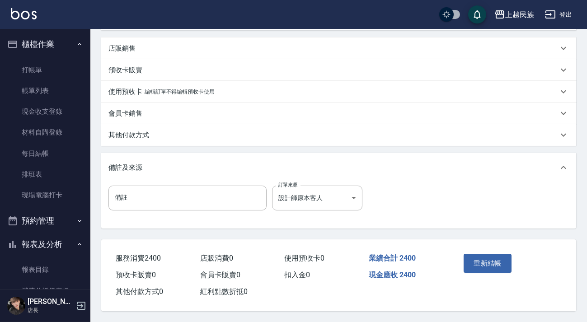
drag, startPoint x: 201, startPoint y: 144, endPoint x: 259, endPoint y: 163, distance: 60.4
click at [202, 140] on div "其他付款方式" at bounding box center [332, 134] width 449 height 9
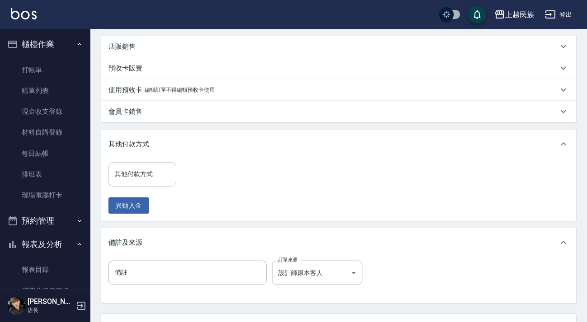
click at [162, 181] on input "其他付款方式" at bounding box center [142, 174] width 60 height 16
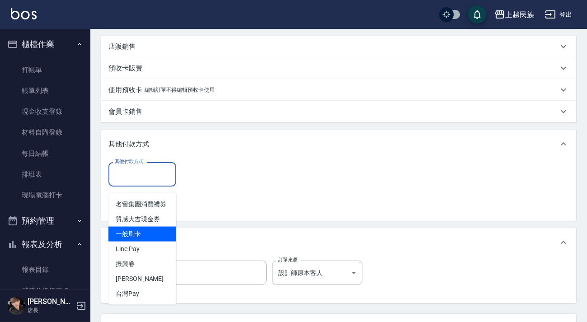
click at [154, 238] on span "一般刷卡" at bounding box center [142, 234] width 68 height 15
type input "一般刷卡"
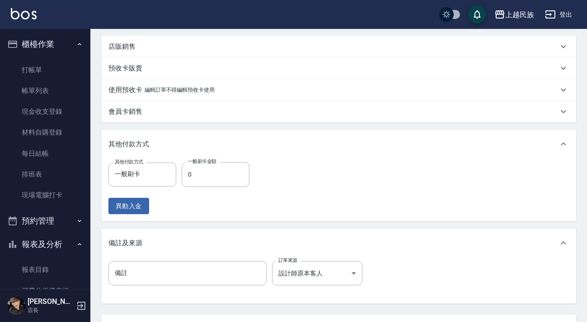
click at [158, 247] on div "備註及來源" at bounding box center [332, 242] width 449 height 9
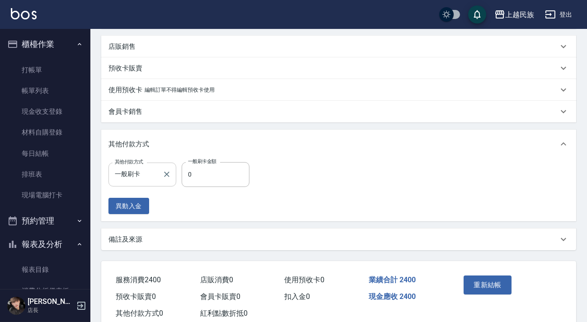
click at [170, 179] on icon "Clear" at bounding box center [166, 174] width 9 height 9
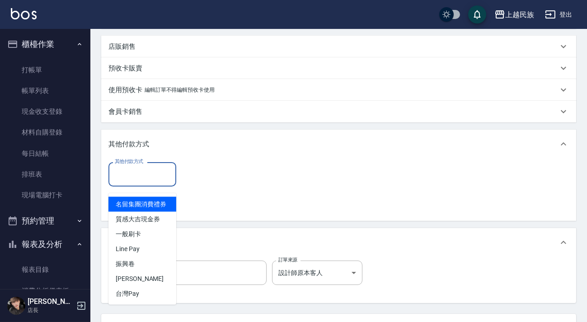
click at [162, 181] on input "其他付款方式" at bounding box center [142, 174] width 60 height 16
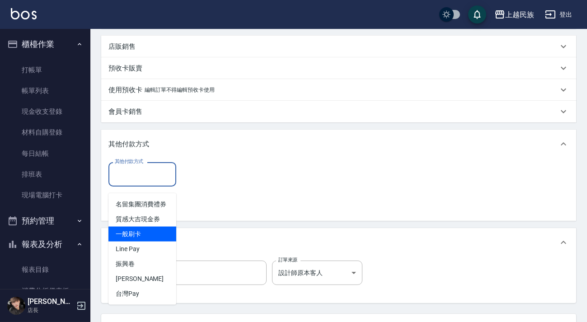
click at [160, 242] on span "Line Pay" at bounding box center [142, 249] width 68 height 15
type input "Line Pay"
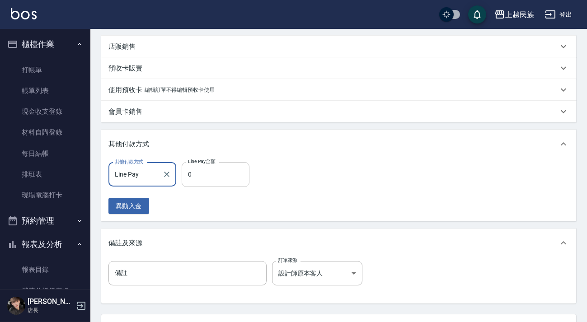
click at [203, 177] on input "0" at bounding box center [216, 174] width 68 height 24
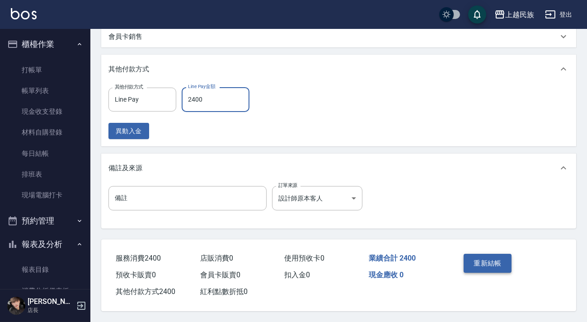
type input "2400"
click at [466, 256] on button "重新結帳" at bounding box center [487, 263] width 48 height 19
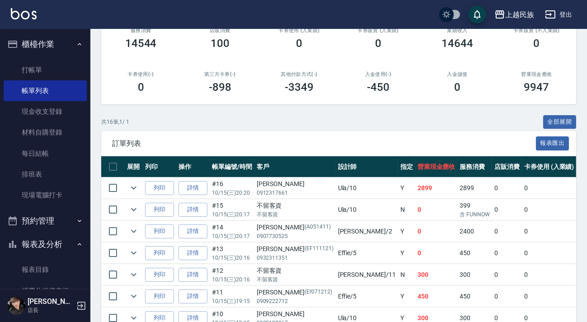
scroll to position [205, 0]
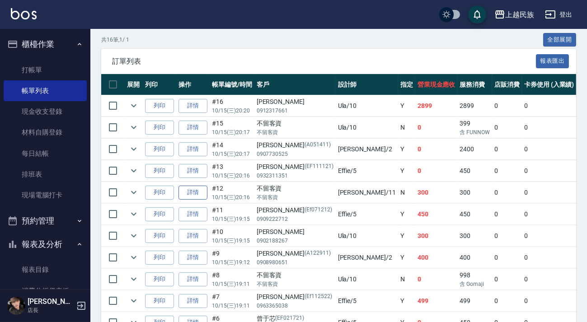
click at [202, 189] on link "詳情" at bounding box center [192, 193] width 29 height 14
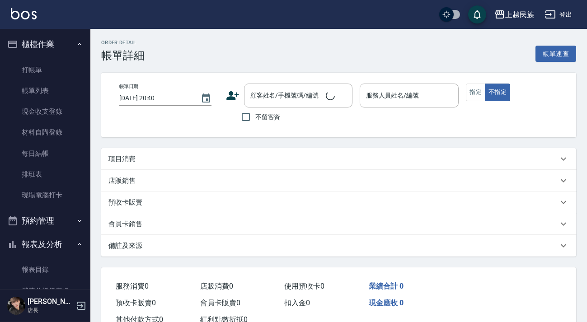
type input "[DATE] 20:16"
checkbox input "true"
type input "Betty-11"
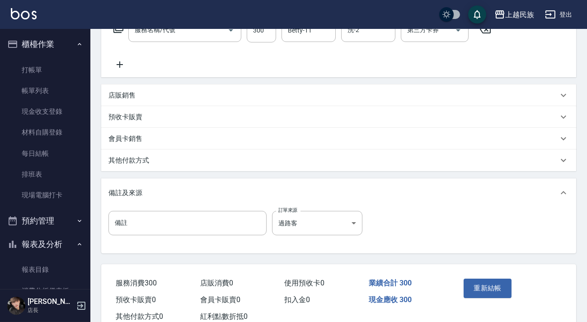
type input "洗髮300(101)"
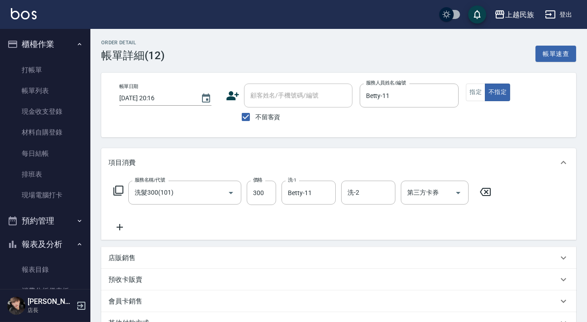
scroll to position [190, 0]
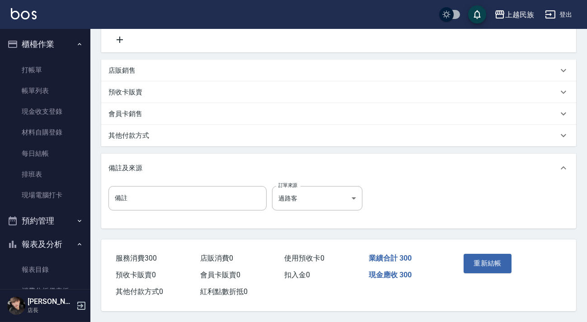
click at [199, 140] on div "其他付款方式" at bounding box center [338, 136] width 475 height 22
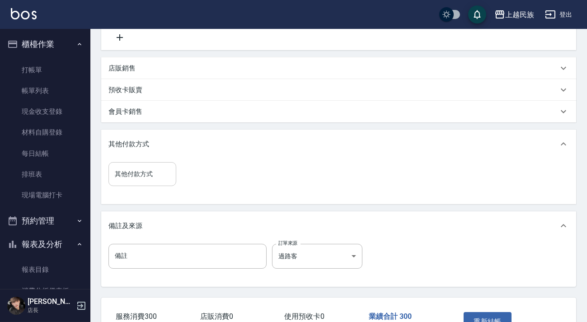
click at [135, 171] on input "其他付款方式" at bounding box center [142, 174] width 60 height 16
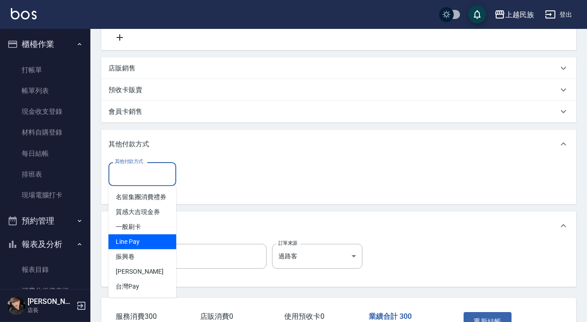
click at [164, 237] on span "Line Pay" at bounding box center [142, 241] width 68 height 15
type input "Line Pay"
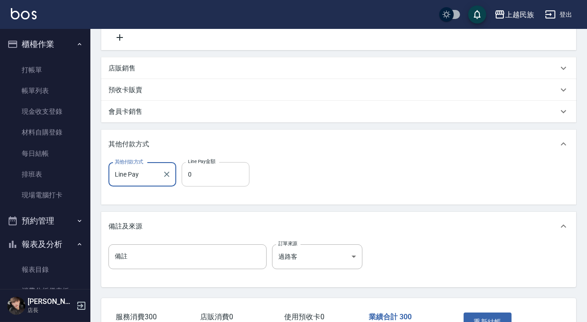
click at [215, 177] on input "0" at bounding box center [216, 174] width 68 height 24
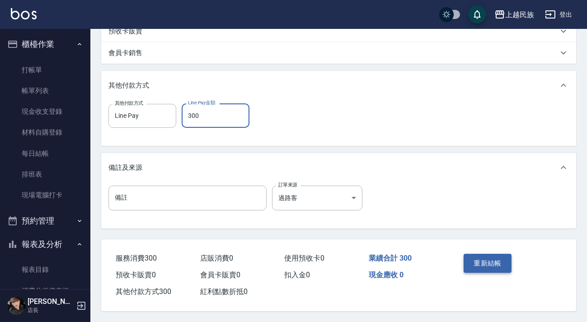
type input "300"
click at [481, 261] on button "重新結帳" at bounding box center [487, 263] width 48 height 19
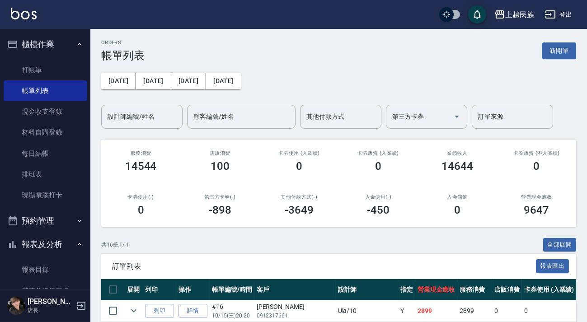
scroll to position [123, 0]
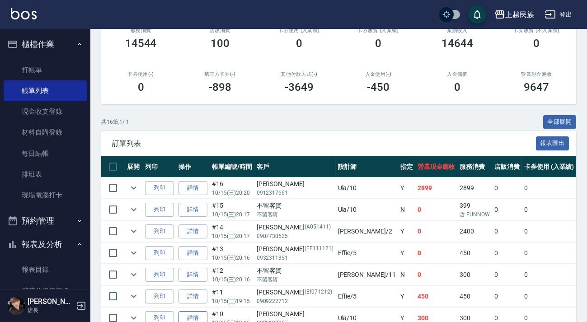
click at [196, 312] on link "詳情" at bounding box center [192, 318] width 29 height 14
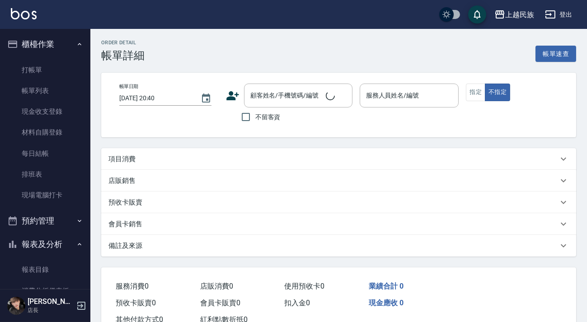
type input "[DATE] 19:15"
type input "Ula-10"
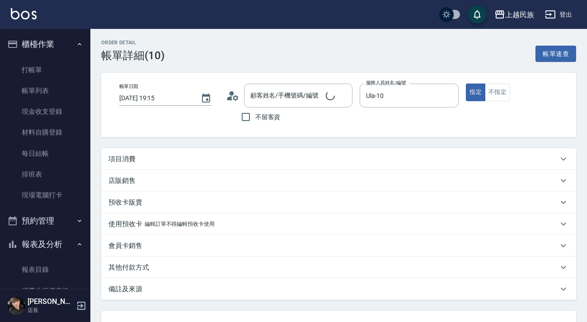
click at [237, 96] on icon at bounding box center [233, 96] width 14 height 14
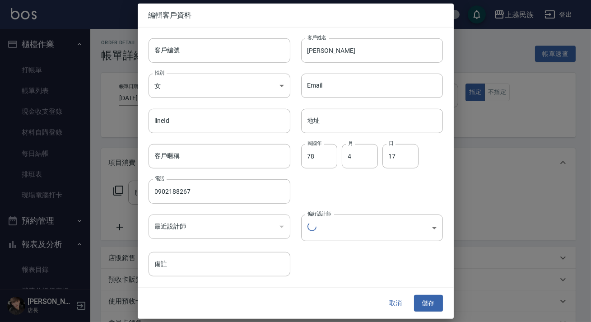
type input "[PERSON_NAME]/0902188267/"
type input "洗髮300(101)"
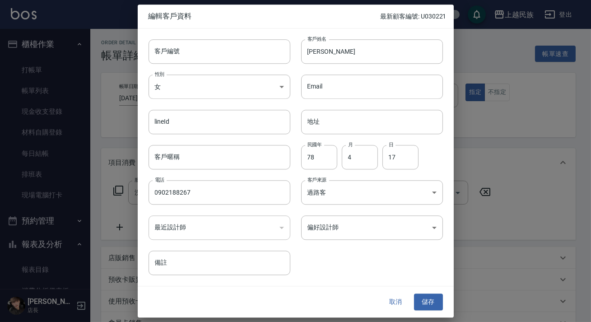
drag, startPoint x: 400, startPoint y: 303, endPoint x: 398, endPoint y: 298, distance: 5.7
click at [401, 303] on button "取消" at bounding box center [396, 302] width 29 height 17
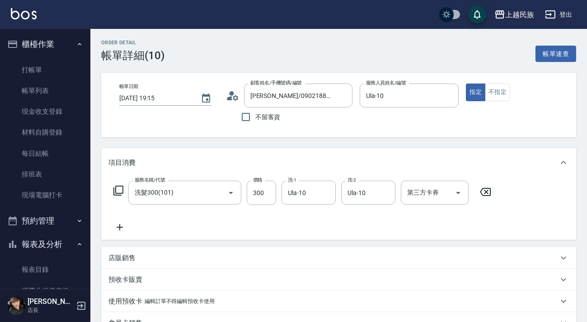
click at [235, 101] on icon at bounding box center [233, 96] width 14 height 14
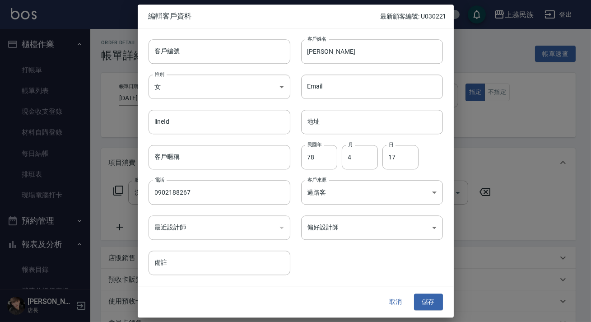
click at [404, 299] on button "取消" at bounding box center [396, 302] width 29 height 17
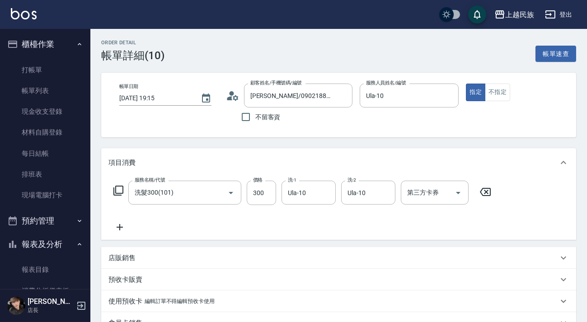
click at [229, 95] on icon at bounding box center [233, 96] width 14 height 14
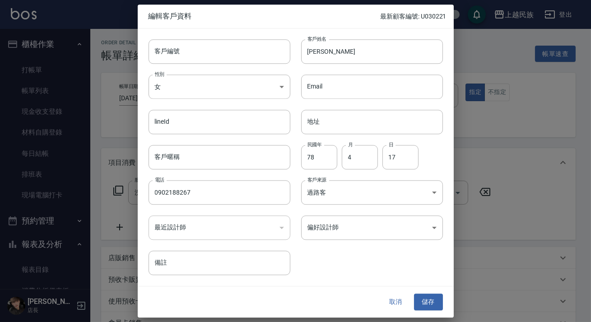
click at [402, 287] on div "取消 儲存" at bounding box center [296, 302] width 316 height 31
click at [403, 294] on button "取消" at bounding box center [396, 302] width 29 height 17
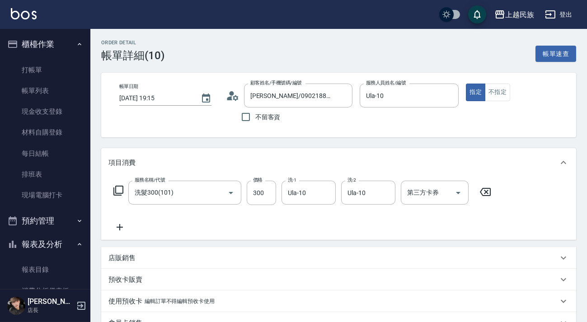
drag, startPoint x: 49, startPoint y: 59, endPoint x: 51, endPoint y: 53, distance: 6.5
click at [49, 60] on link "打帳單" at bounding box center [45, 70] width 83 height 21
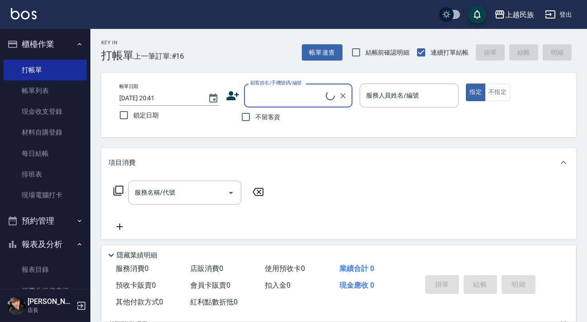
click at [306, 90] on input "顧客姓名/手機號碼/編號" at bounding box center [287, 96] width 78 height 16
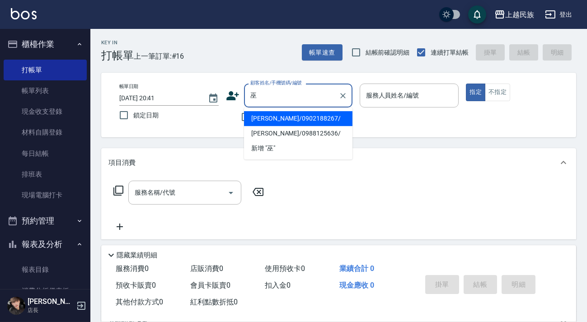
drag, startPoint x: 331, startPoint y: 123, endPoint x: 322, endPoint y: 107, distance: 18.4
click at [331, 122] on li "[PERSON_NAME]/0902188267/" at bounding box center [298, 118] width 108 height 15
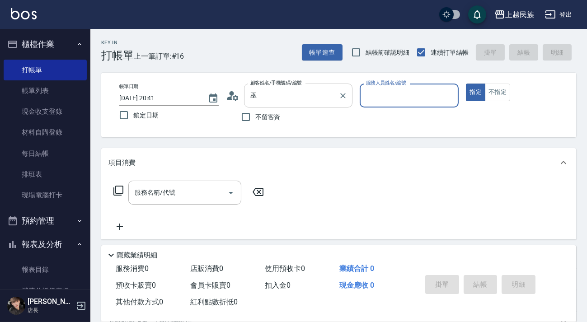
type input "[PERSON_NAME]/0902188267/"
click at [235, 100] on icon at bounding box center [235, 97] width 5 height 5
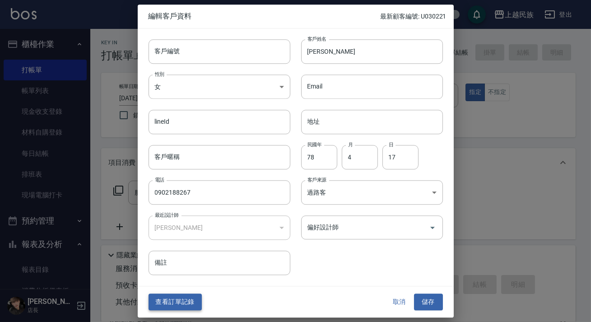
click at [190, 298] on button "查看訂單記錄" at bounding box center [175, 302] width 53 height 17
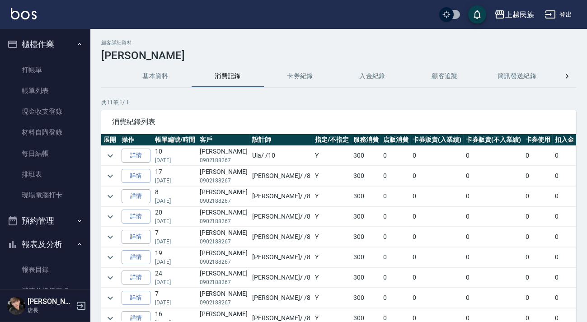
click at [25, 12] on img at bounding box center [24, 13] width 26 height 11
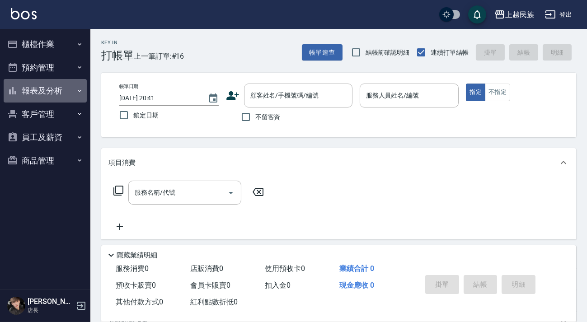
click at [50, 87] on button "報表及分析" at bounding box center [45, 90] width 83 height 23
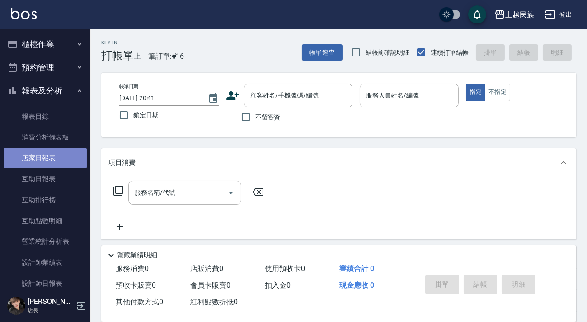
click at [48, 159] on link "店家日報表" at bounding box center [45, 158] width 83 height 21
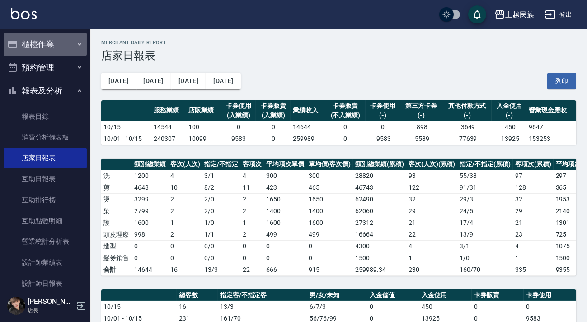
click at [63, 47] on button "櫃檯作業" at bounding box center [45, 44] width 83 height 23
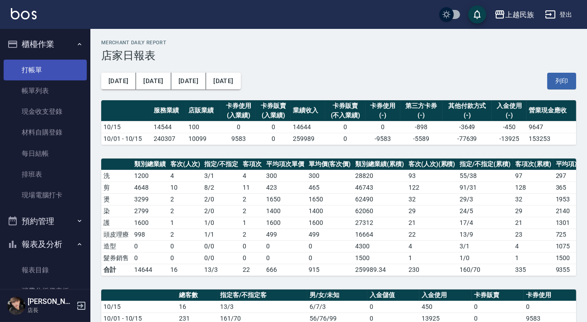
click at [67, 77] on link "打帳單" at bounding box center [45, 70] width 83 height 21
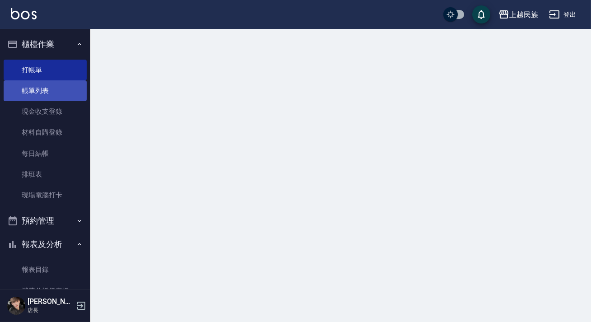
click at [69, 85] on link "帳單列表" at bounding box center [45, 90] width 83 height 21
click at [66, 92] on link "帳單列表" at bounding box center [45, 90] width 83 height 21
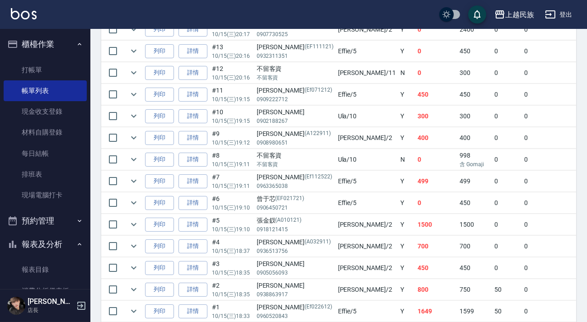
scroll to position [201, 0]
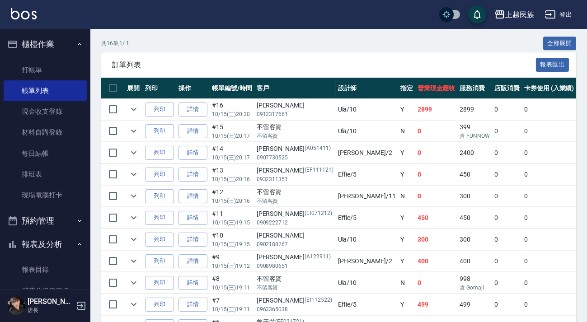
click at [45, 45] on button "櫃檯作業" at bounding box center [45, 44] width 83 height 23
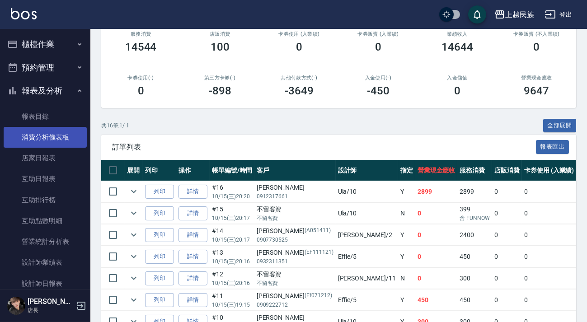
scroll to position [78, 0]
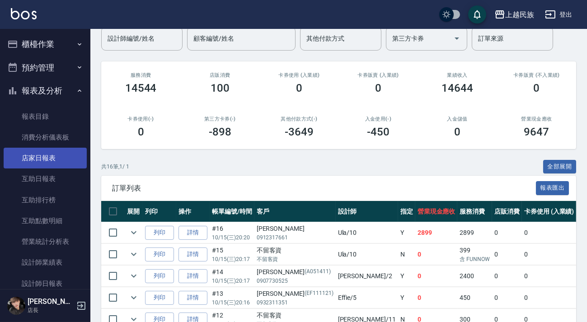
click at [39, 157] on link "店家日報表" at bounding box center [45, 158] width 83 height 21
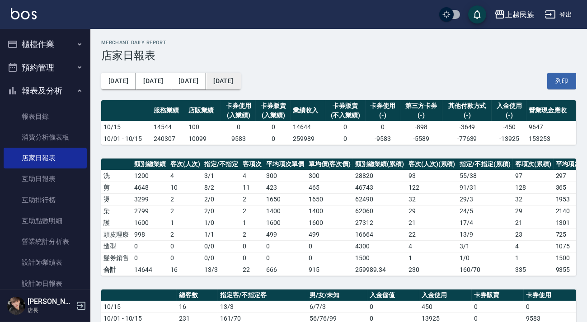
click at [215, 83] on button "[DATE]" at bounding box center [223, 81] width 34 height 17
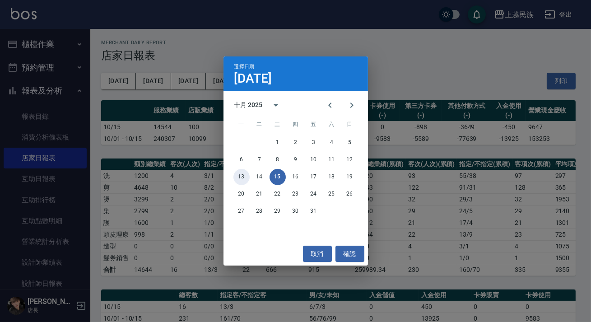
click at [242, 172] on button "13" at bounding box center [241, 177] width 16 height 16
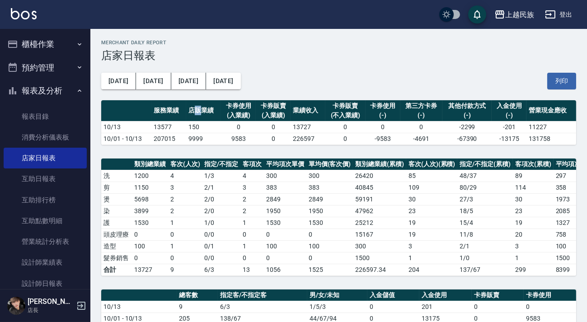
drag, startPoint x: 196, startPoint y: 103, endPoint x: 199, endPoint y: 92, distance: 12.2
click at [206, 85] on button "[DATE]" at bounding box center [223, 81] width 34 height 17
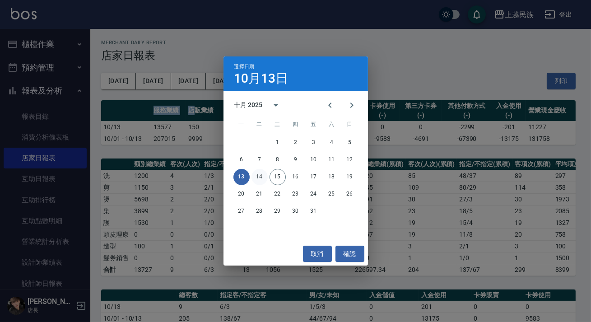
click at [258, 174] on button "14" at bounding box center [259, 177] width 16 height 16
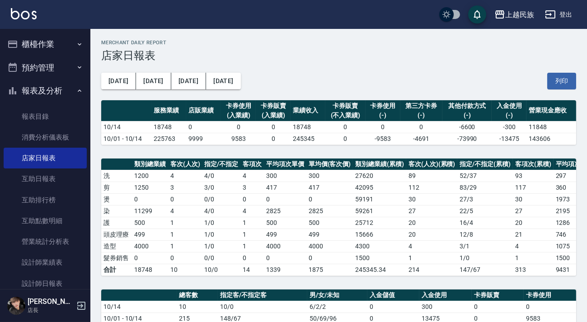
click at [44, 32] on ul "櫃檯作業 打帳單 帳單列表 現金收支登錄 材料自購登錄 每日結帳 排班表 現場電腦打卡 預約管理 預約管理 單日預約紀錄 單週預約紀錄 報表及分析 報表目錄 …" at bounding box center [45, 304] width 83 height 551
click at [45, 42] on button "櫃檯作業" at bounding box center [45, 44] width 83 height 23
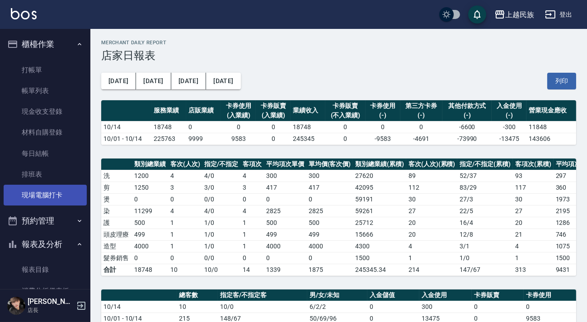
click at [61, 200] on link "現場電腦打卡" at bounding box center [45, 195] width 83 height 21
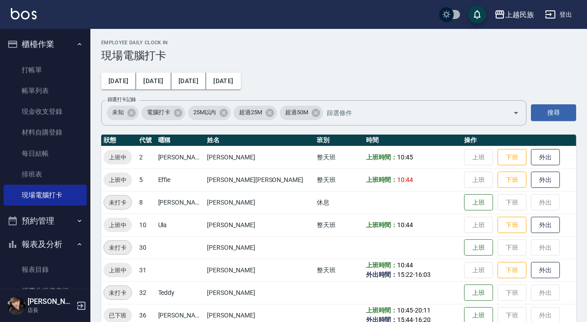
scroll to position [15, 0]
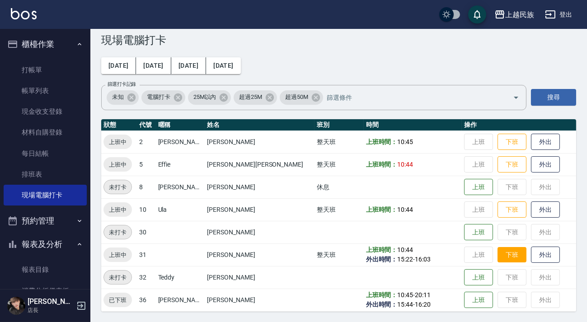
click at [497, 251] on button "下班" at bounding box center [511, 255] width 29 height 16
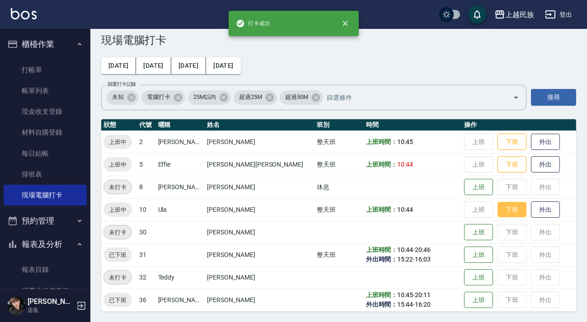
click at [497, 212] on button "下班" at bounding box center [511, 210] width 29 height 16
drag, startPoint x: 486, startPoint y: 212, endPoint x: 495, endPoint y: 178, distance: 35.0
click at [495, 186] on tbody "上班中 2 [PERSON_NAME] [PERSON_NAME] 整天班 上班時間： 10:45 上班 下班 外出 上班中 5 [PERSON_NAME][…" at bounding box center [338, 220] width 475 height 181
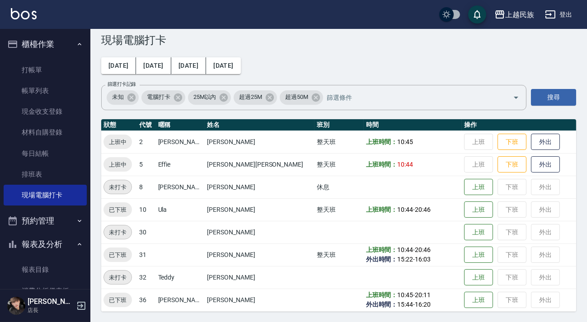
click at [490, 172] on td "上班 下班 外出" at bounding box center [518, 164] width 114 height 23
click at [497, 163] on button "下班" at bounding box center [511, 165] width 29 height 16
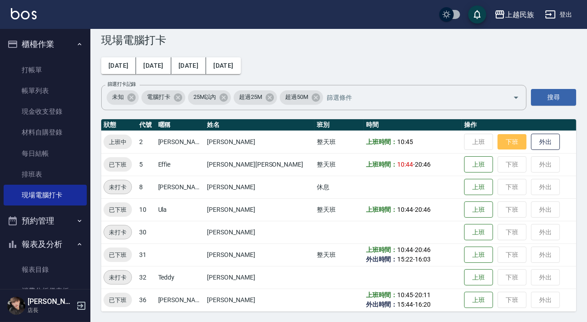
click at [497, 142] on button "下班" at bounding box center [511, 142] width 29 height 16
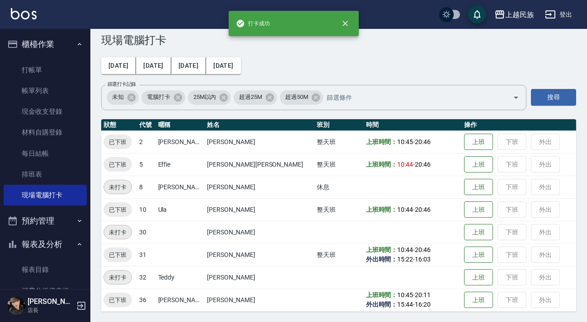
click at [47, 43] on button "櫃檯作業" at bounding box center [45, 44] width 83 height 23
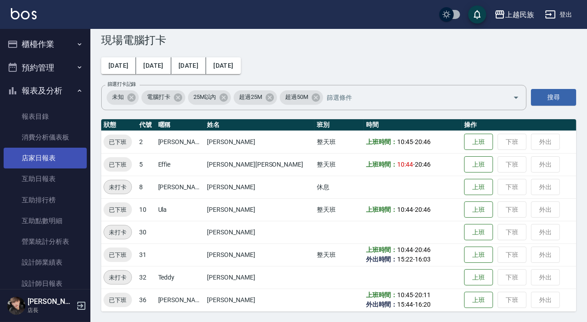
click at [54, 167] on link "店家日報表" at bounding box center [45, 158] width 83 height 21
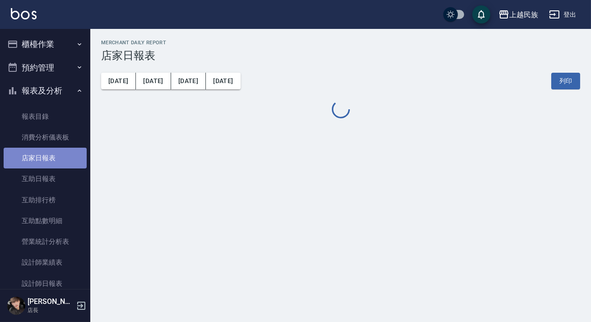
click at [56, 163] on link "店家日報表" at bounding box center [45, 158] width 83 height 21
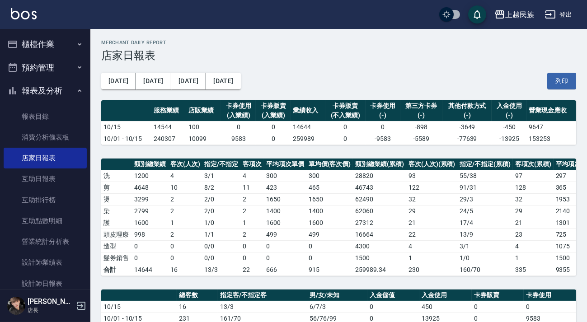
click at [51, 45] on button "櫃檯作業" at bounding box center [45, 44] width 83 height 23
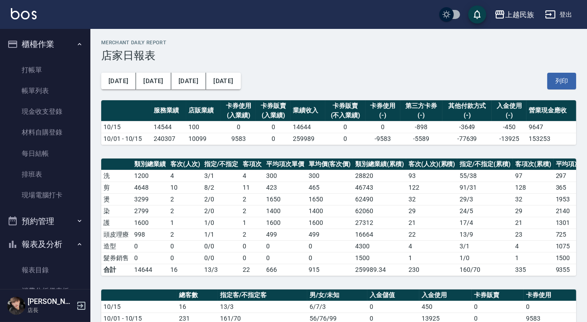
click at [49, 83] on link "帳單列表" at bounding box center [45, 90] width 83 height 21
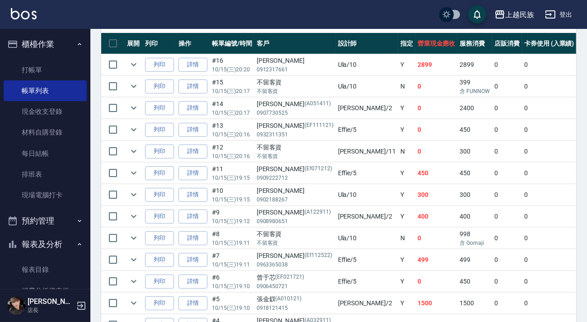
scroll to position [82, 0]
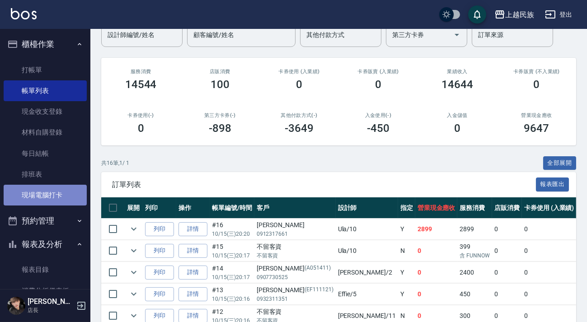
click at [52, 189] on link "現場電腦打卡" at bounding box center [45, 195] width 83 height 21
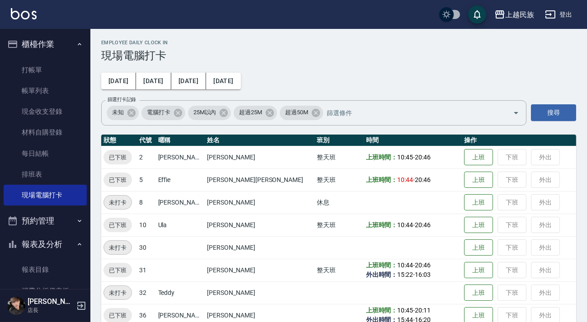
click at [67, 40] on button "櫃檯作業" at bounding box center [45, 44] width 83 height 23
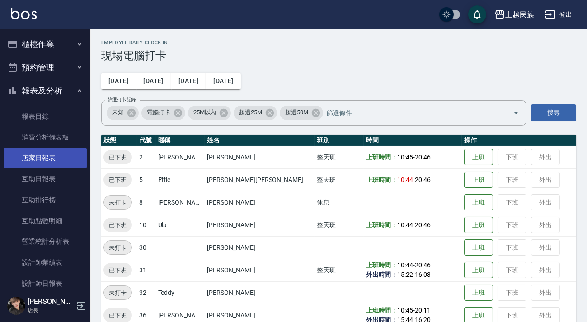
click at [52, 158] on link "店家日報表" at bounding box center [45, 158] width 83 height 21
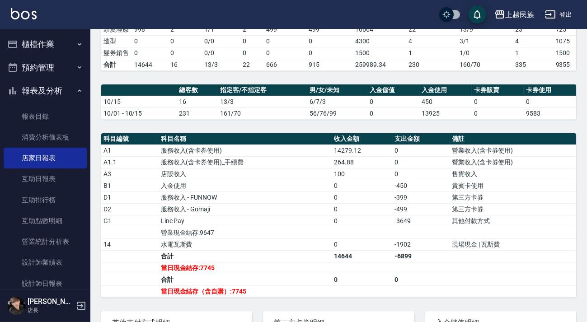
scroll to position [123, 0]
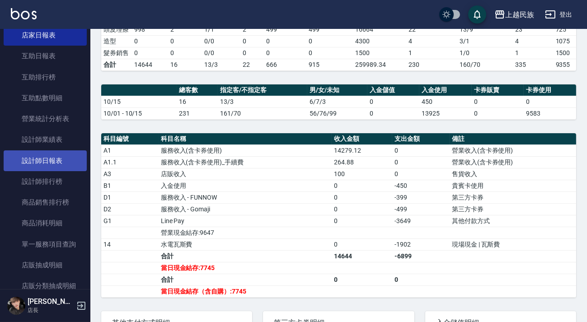
click at [58, 163] on link "設計師日報表" at bounding box center [45, 160] width 83 height 21
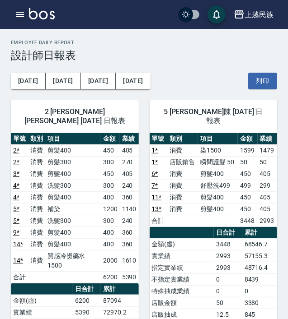
click at [25, 9] on button "button" at bounding box center [20, 14] width 18 height 18
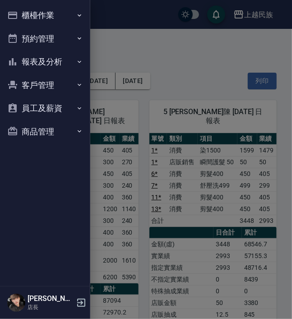
click at [39, 57] on button "報表及分析" at bounding box center [45, 61] width 83 height 23
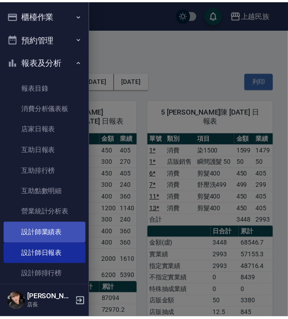
scroll to position [41, 0]
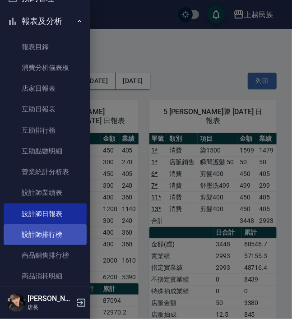
click at [57, 233] on link "設計師排行榜" at bounding box center [45, 234] width 83 height 21
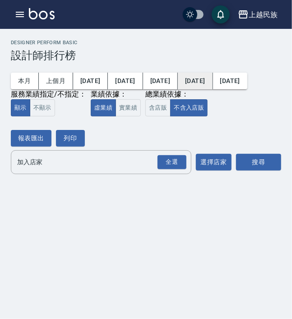
click at [190, 81] on button "[DATE]" at bounding box center [195, 81] width 35 height 17
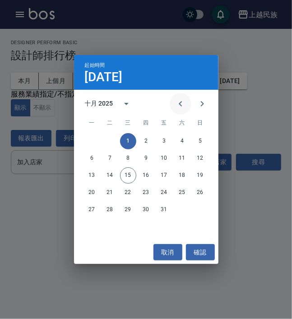
click at [182, 103] on icon "Previous month" at bounding box center [180, 103] width 11 height 11
click at [184, 179] on button "20" at bounding box center [182, 176] width 16 height 16
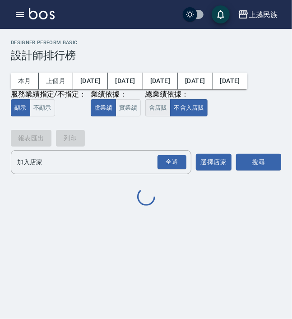
click at [164, 112] on button "含店販" at bounding box center [157, 108] width 25 height 18
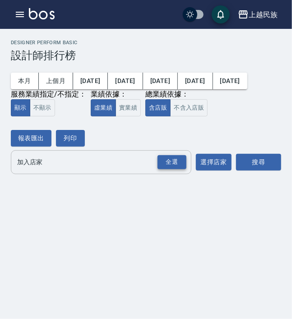
click at [167, 162] on div "全選" at bounding box center [172, 162] width 29 height 14
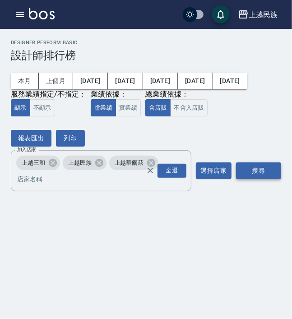
click at [254, 173] on button "搜尋" at bounding box center [258, 171] width 45 height 17
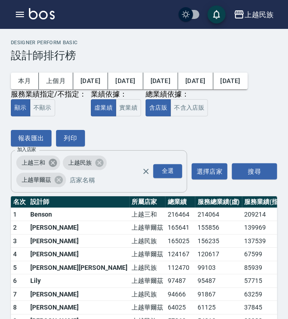
click at [51, 162] on icon at bounding box center [53, 163] width 10 height 10
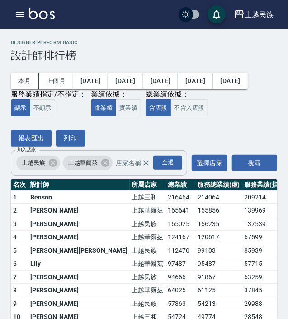
click at [109, 163] on div "上越華爾茲" at bounding box center [88, 163] width 50 height 14
click at [108, 163] on icon at bounding box center [105, 163] width 10 height 10
click at [248, 169] on button "搜尋" at bounding box center [254, 163] width 45 height 17
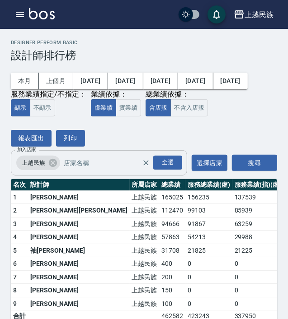
scroll to position [21, 0]
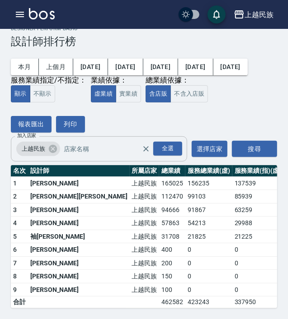
drag, startPoint x: 58, startPoint y: 63, endPoint x: 61, endPoint y: 70, distance: 7.1
click at [58, 63] on button "上個月" at bounding box center [56, 67] width 34 height 17
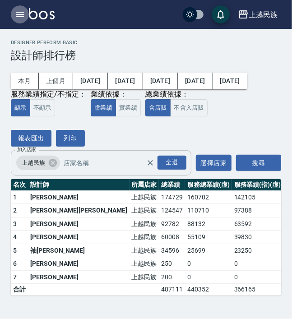
click at [11, 18] on button "button" at bounding box center [20, 14] width 18 height 18
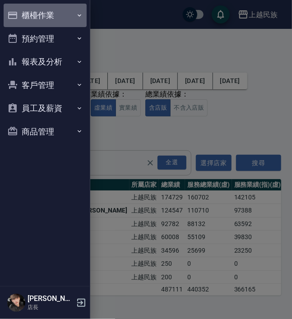
click at [34, 20] on button "櫃檯作業" at bounding box center [45, 15] width 83 height 23
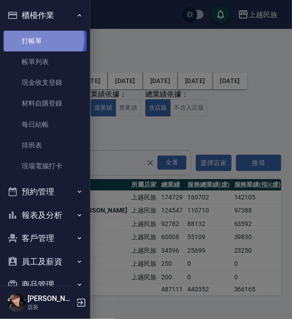
click at [42, 39] on link "打帳單" at bounding box center [45, 41] width 83 height 21
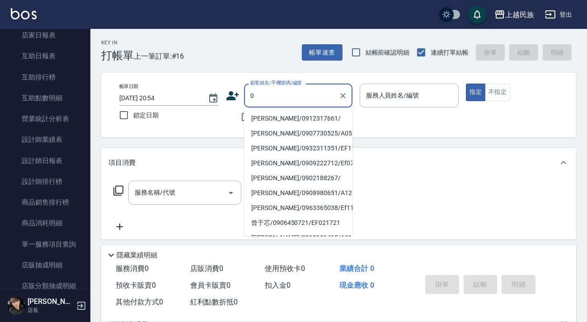
type input "0"
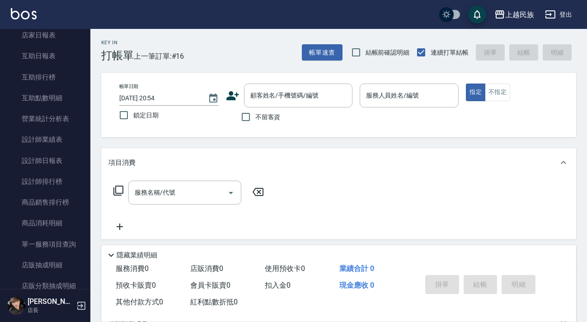
click at [364, 123] on div "帳單日期 [DATE] 20:54 鎖定日期 顧客姓名/手機號碼/編號 顧客姓名/手機號碼/編號 不留客資 服務人員姓名/編號 服務人員姓名/編號 指定 不指定" at bounding box center [338, 105] width 453 height 43
click at [325, 94] on input "顧客姓名/手機號碼/編號" at bounding box center [291, 96] width 87 height 16
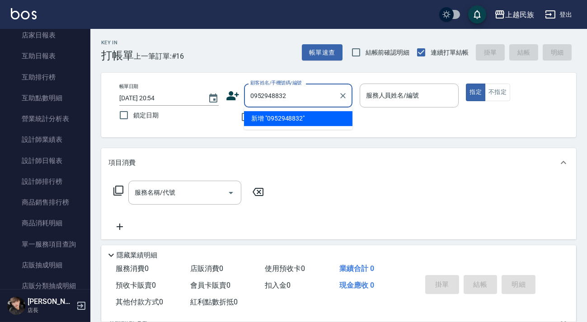
click at [299, 122] on li "新增 "0952948832"" at bounding box center [298, 118] width 108 height 15
type input "0952948832"
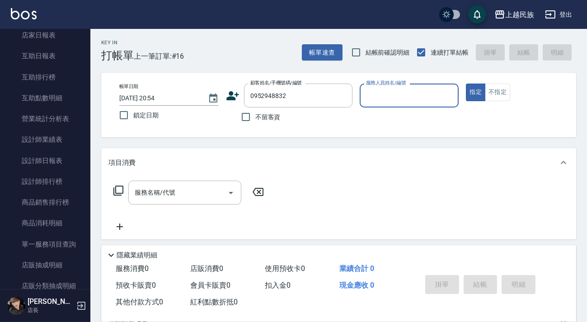
click at [235, 92] on icon at bounding box center [233, 96] width 14 height 14
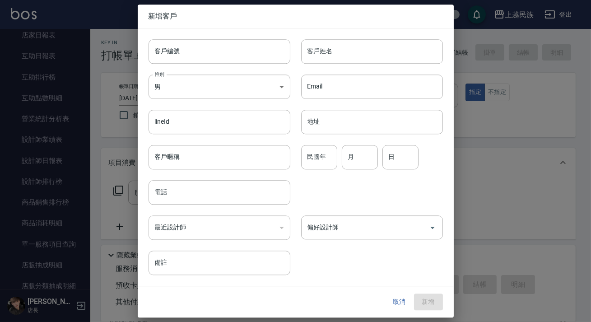
type input "0952948832"
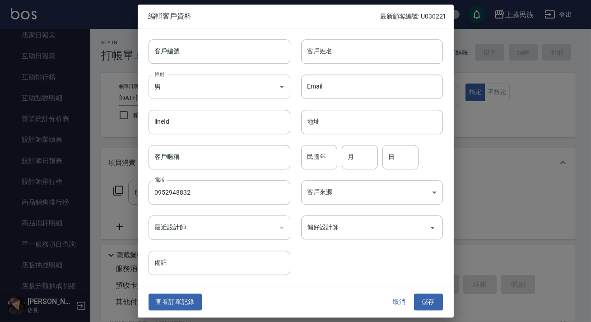
click at [256, 88] on body "上越民族 登出 櫃檯作業 打帳單 帳單列表 現金收支登錄 材料自購登錄 每日結帳 排班表 現場電腦打卡 預約管理 預約管理 單日預約紀錄 單週預約紀錄 報表及…" at bounding box center [295, 220] width 591 height 440
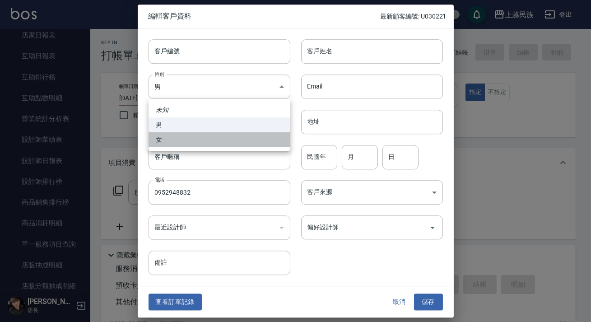
click at [210, 139] on li "女" at bounding box center [220, 139] width 142 height 15
type input "[DEMOGRAPHIC_DATA]"
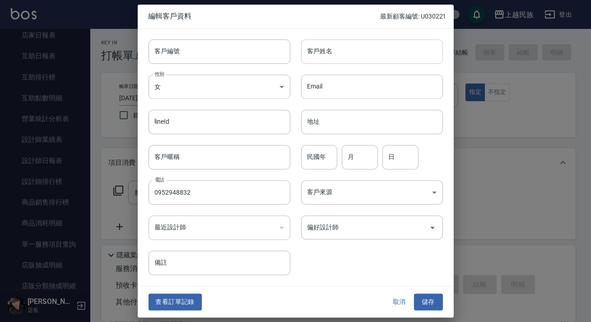
click at [342, 56] on input "客戶姓名" at bounding box center [372, 51] width 142 height 24
type input "[PERSON_NAME]"
click at [349, 194] on body "上越民族 登出 櫃檯作業 打帳單 帳單列表 現金收支登錄 材料自購登錄 每日結帳 排班表 現場電腦打卡 預約管理 預約管理 單日預約紀錄 單週預約紀錄 報表及…" at bounding box center [295, 220] width 591 height 440
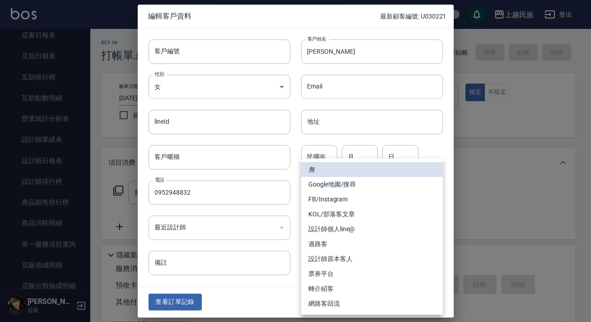
click at [360, 196] on li "FB/Instagram" at bounding box center [372, 199] width 142 height 15
type input "FB/Instagram"
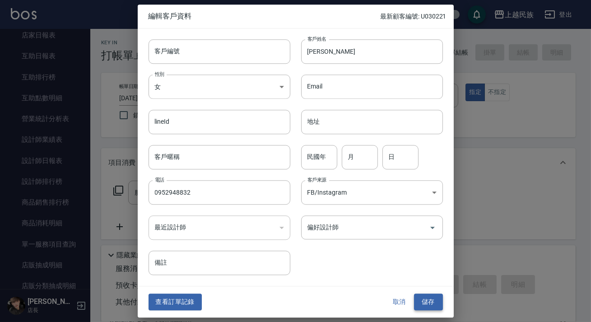
click at [421, 295] on button "儲存" at bounding box center [428, 302] width 29 height 17
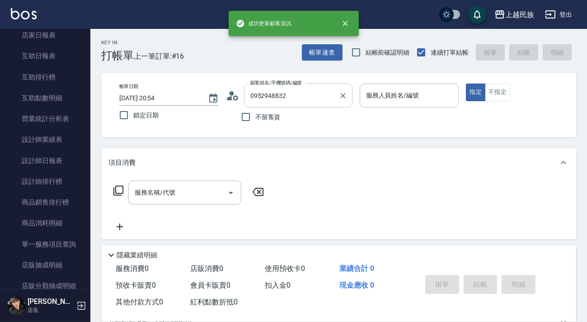
click at [312, 101] on input "0952948832" at bounding box center [291, 96] width 87 height 16
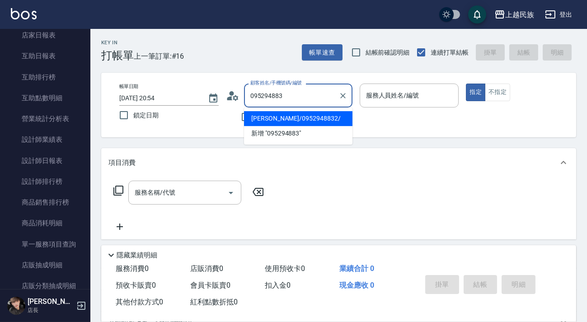
click at [280, 122] on li "[PERSON_NAME]/0952948832/" at bounding box center [298, 118] width 108 height 15
type input "[PERSON_NAME]/0952948832/"
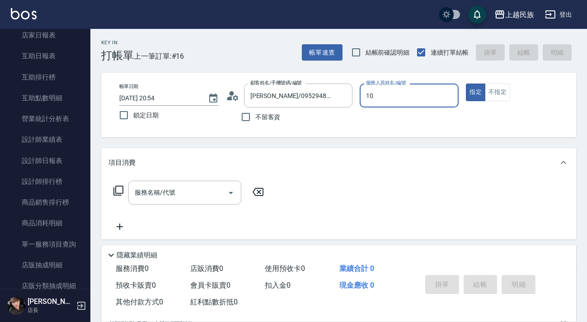
type input "10"
type button "true"
type input "Ula-10"
click at [193, 194] on input "服務名稱/代號" at bounding box center [177, 193] width 91 height 16
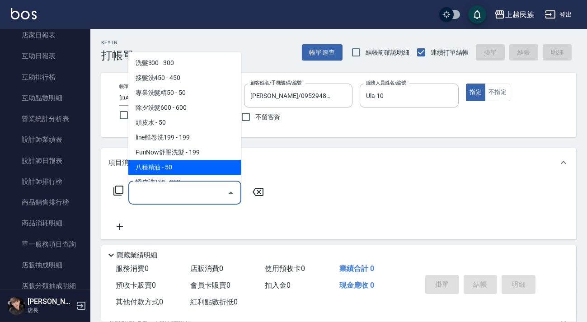
click at [115, 191] on icon at bounding box center [118, 191] width 10 height 10
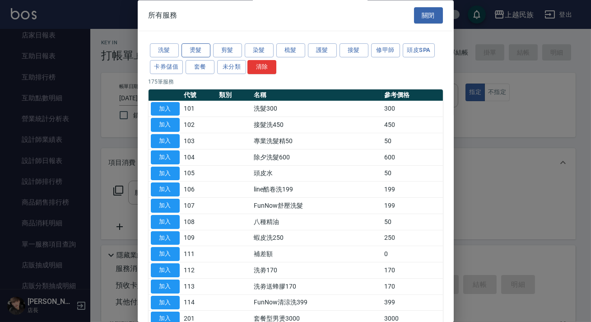
click at [196, 51] on button "燙髮" at bounding box center [196, 51] width 29 height 14
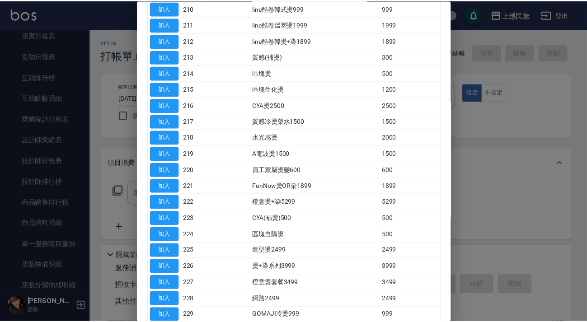
scroll to position [359, 0]
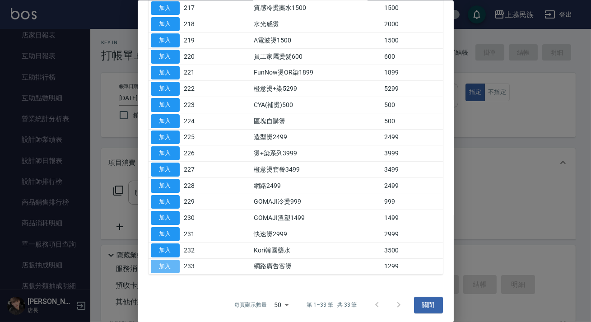
drag, startPoint x: 169, startPoint y: 259, endPoint x: 321, endPoint y: 211, distance: 159.6
click at [169, 259] on button "加入" at bounding box center [165, 266] width 29 height 14
type input "網路廣告客燙(233)"
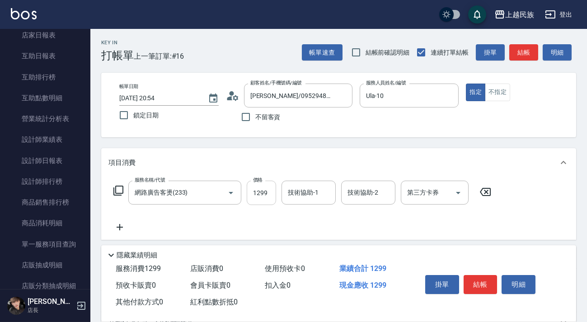
click at [254, 197] on input "1299" at bounding box center [261, 193] width 29 height 24
type input "1799"
type input "Betty-11"
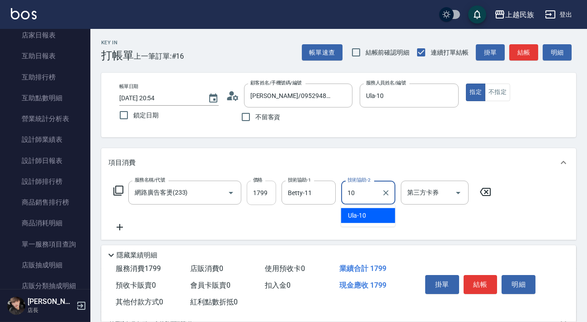
type input "Ula-10"
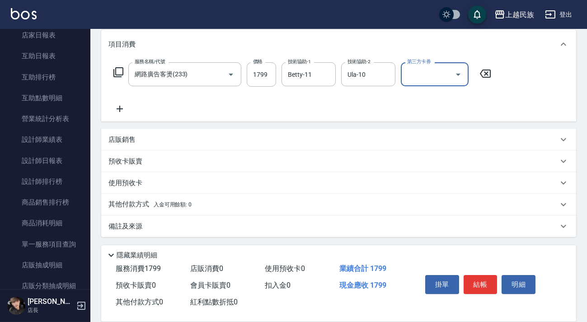
click at [271, 231] on div "備註及來源" at bounding box center [338, 226] width 475 height 22
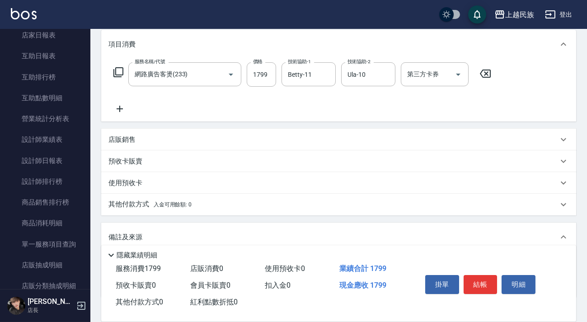
scroll to position [177, 0]
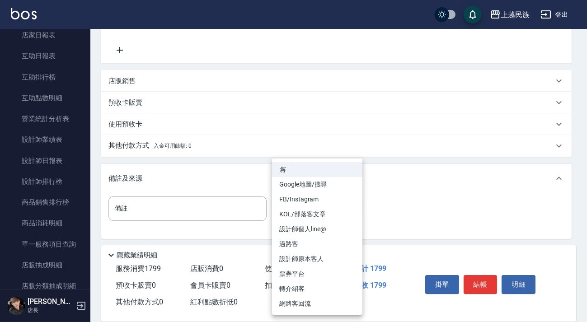
click at [311, 204] on body "上越民族 登出 櫃檯作業 打帳單 帳單列表 現金收支登錄 材料自購登錄 每日結帳 排班表 現場電腦打卡 預約管理 預約管理 單日預約紀錄 單週預約紀錄 報表及…" at bounding box center [293, 73] width 587 height 501
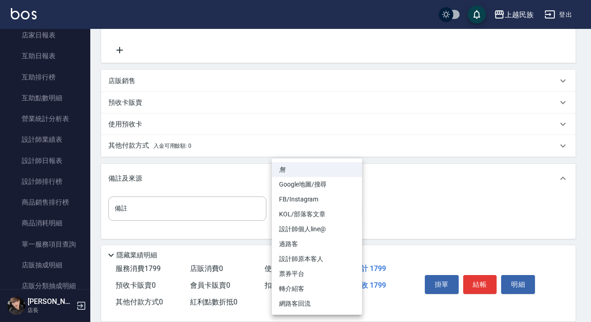
click at [323, 207] on li "KOL/部落客文章" at bounding box center [317, 214] width 90 height 15
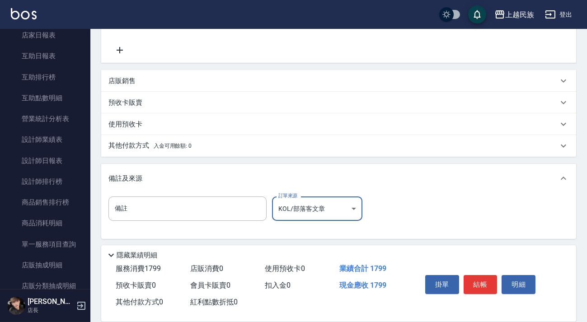
click at [335, 214] on body "上越民族 登出 櫃檯作業 打帳單 帳單列表 現金收支登錄 材料自購登錄 每日結帳 排班表 現場電腦打卡 預約管理 預約管理 單日預約紀錄 單週預約紀錄 報表及…" at bounding box center [293, 73] width 587 height 501
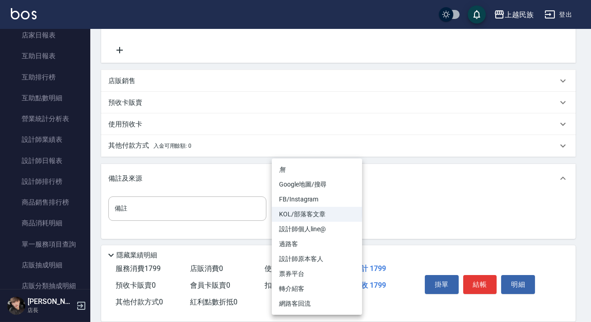
click at [319, 196] on li "FB/Instagram" at bounding box center [317, 199] width 90 height 15
type input "FB/Instagram"
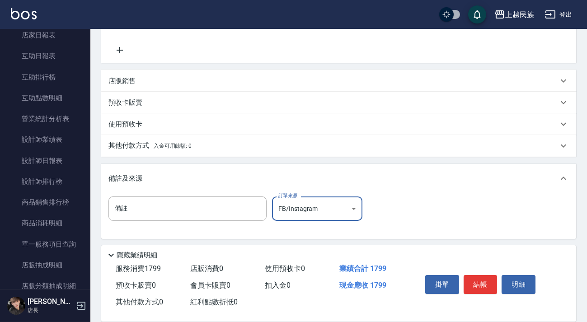
click at [184, 145] on span "入金可用餘額: 0" at bounding box center [173, 146] width 38 height 6
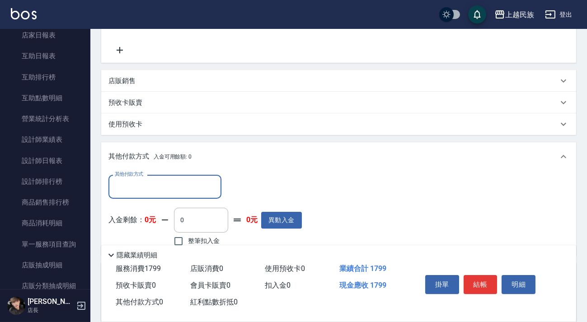
scroll to position [0, 0]
click at [176, 170] on div "其他付款方式 入金可用餘額: 0" at bounding box center [338, 156] width 475 height 29
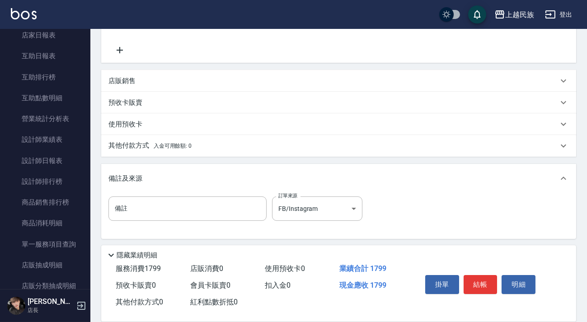
click at [171, 180] on div "備註及來源" at bounding box center [332, 178] width 449 height 9
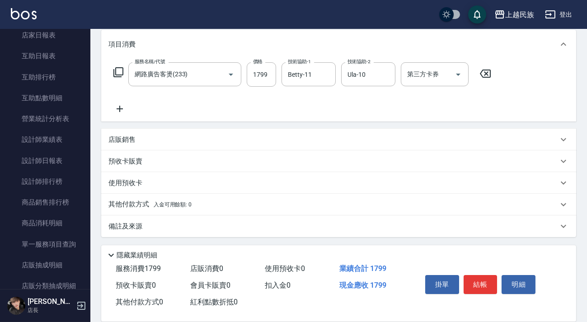
scroll to position [118, 0]
click at [177, 157] on div "預收卡販賣" at bounding box center [332, 161] width 449 height 9
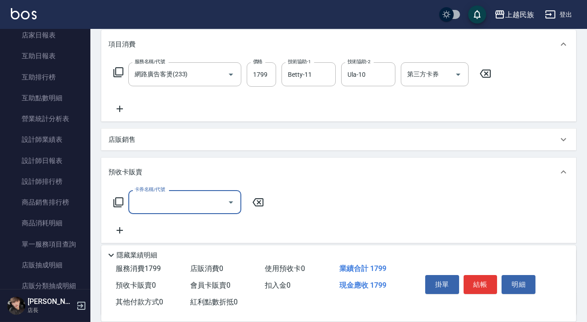
scroll to position [0, 0]
click at [202, 208] on input "卡券名稱/代號" at bounding box center [177, 202] width 91 height 16
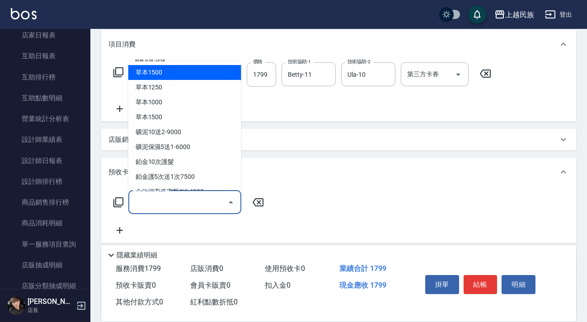
scroll to position [196, 0]
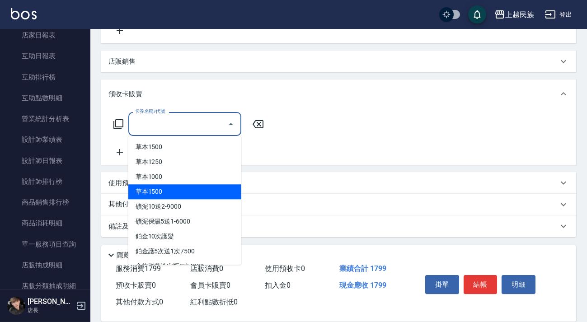
click at [310, 158] on div "卡券名稱/代號 卡券名稱/代號" at bounding box center [338, 136] width 475 height 56
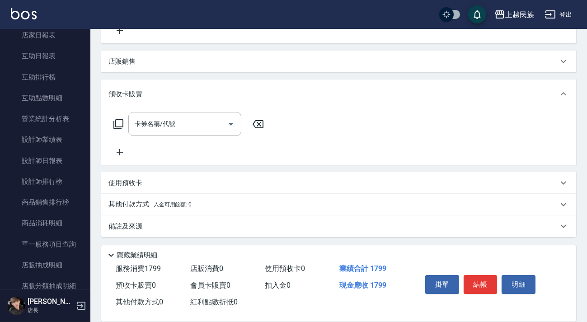
drag, startPoint x: 175, startPoint y: 208, endPoint x: 275, endPoint y: 199, distance: 100.6
click at [176, 207] on p "其他付款方式 入金可用餘額: 0" at bounding box center [149, 205] width 83 height 10
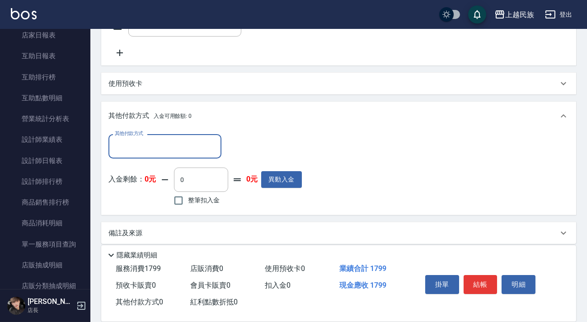
scroll to position [0, 0]
click at [204, 162] on div "其他付款方式 其他付款方式 入金剩餘： 0元 0 ​ 整筆扣入金 0元 異動入金" at bounding box center [204, 171] width 193 height 74
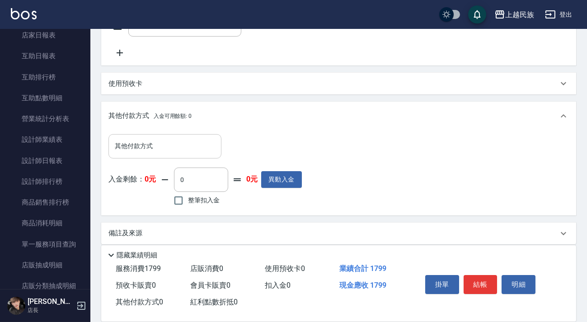
click at [202, 155] on div "其他付款方式" at bounding box center [164, 146] width 113 height 24
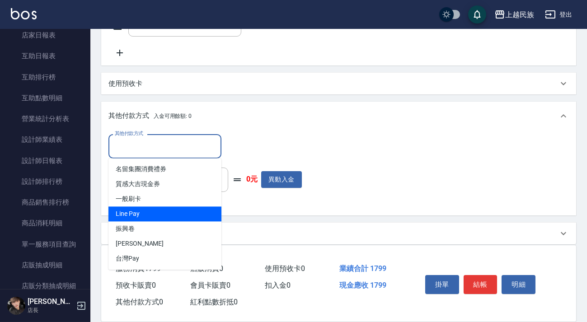
click at [185, 213] on span "Line Pay" at bounding box center [164, 213] width 113 height 15
type input "Line Pay"
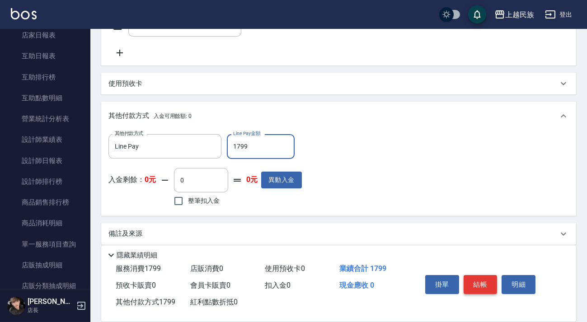
type input "1799"
click at [480, 279] on button "結帳" at bounding box center [480, 284] width 34 height 19
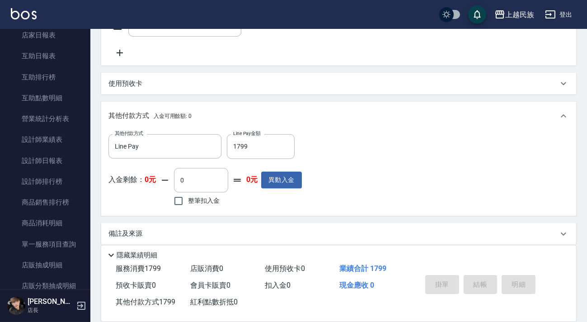
type input "[DATE] 20:55"
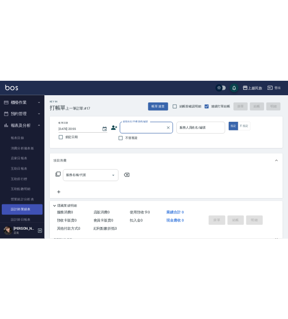
scroll to position [123, 0]
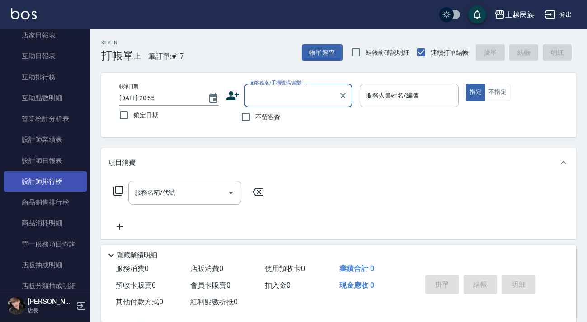
click at [49, 179] on link "設計師排行榜" at bounding box center [45, 181] width 83 height 21
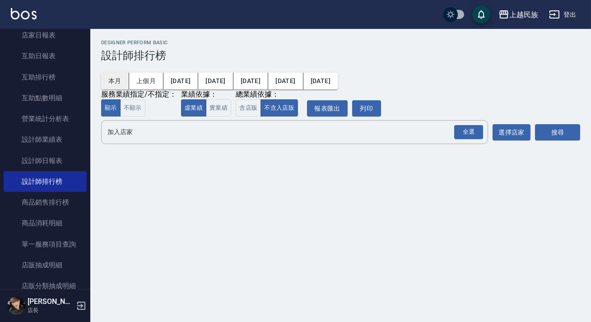
click at [121, 83] on button "本月" at bounding box center [115, 81] width 28 height 17
click at [242, 106] on button "含店販" at bounding box center [248, 108] width 25 height 18
click at [467, 136] on div "全選" at bounding box center [468, 132] width 29 height 14
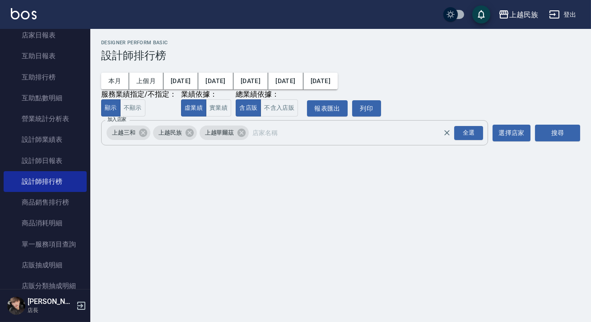
click at [246, 129] on div "上越三和 上越民族 上越華爾茲 全選 加入店家" at bounding box center [294, 132] width 387 height 25
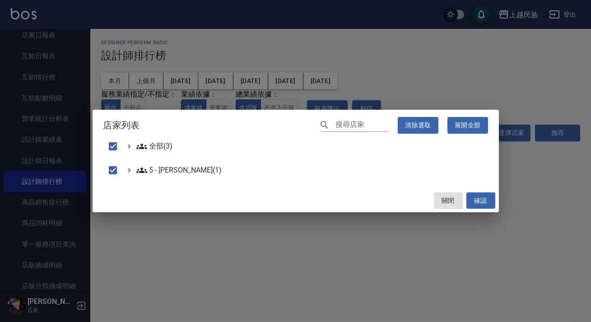
drag, startPoint x: 246, startPoint y: 129, endPoint x: 240, endPoint y: 129, distance: 5.4
click at [241, 129] on h2 "店家列表 ​ 清除選取 展開全部" at bounding box center [296, 125] width 406 height 31
drag, startPoint x: 450, startPoint y: 195, endPoint x: 409, endPoint y: 189, distance: 42.0
click at [442, 195] on button "關閉" at bounding box center [448, 200] width 29 height 17
checkbox input "false"
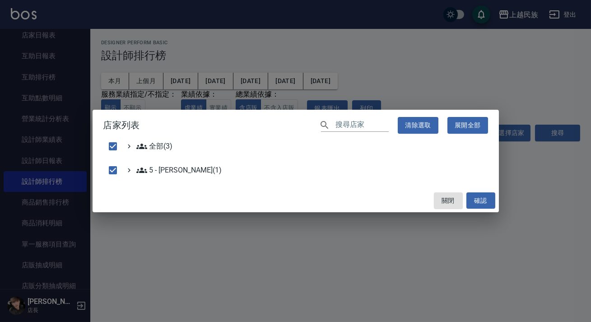
checkbox input "false"
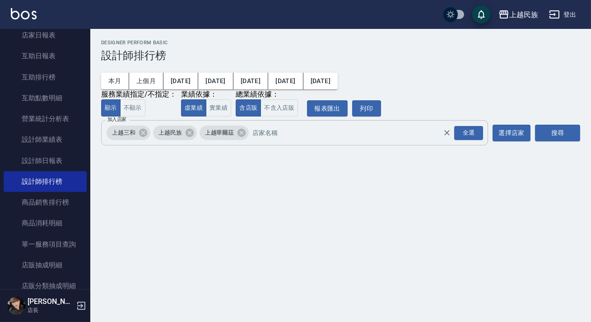
click at [233, 139] on div "上越華爾茲" at bounding box center [225, 133] width 50 height 14
click at [239, 136] on icon at bounding box center [241, 133] width 8 height 8
click at [145, 133] on icon at bounding box center [143, 133] width 8 height 8
click at [532, 129] on div "加入店家 上越民族 全選 加入店家 選擇店家 搜尋" at bounding box center [340, 132] width 479 height 25
click at [542, 130] on button "搜尋" at bounding box center [557, 133] width 45 height 17
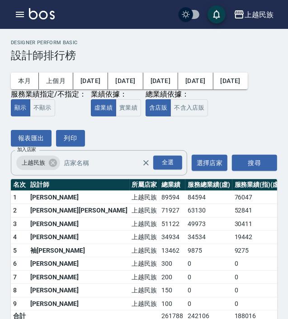
click at [151, 140] on div "服務業績指定/不指定： 顯示 不顯示 業績依據： 虛業績 實業績 總業績依據： 含店販 不含入店販 報表匯出 列印" at bounding box center [144, 123] width 266 height 47
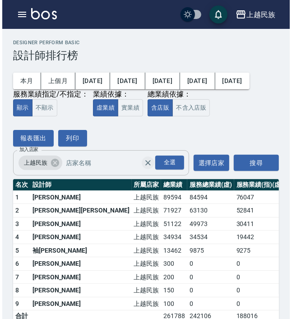
scroll to position [21, 0]
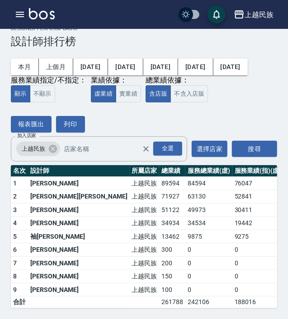
click at [177, 118] on div "服務業績指定/不指定： 顯示 不顯示 業績依據： 虛業績 實業績 總業績依據： 含店販 不含入店販 報表匯出 列印" at bounding box center [144, 109] width 266 height 47
click at [178, 62] on button "[DATE]" at bounding box center [195, 67] width 35 height 17
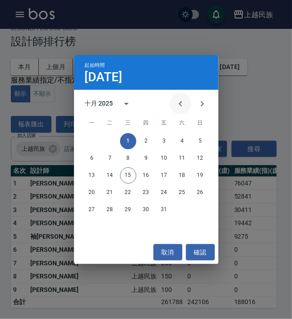
click at [176, 99] on icon "Previous month" at bounding box center [180, 103] width 11 height 11
click at [176, 100] on icon "Previous month" at bounding box center [180, 103] width 11 height 11
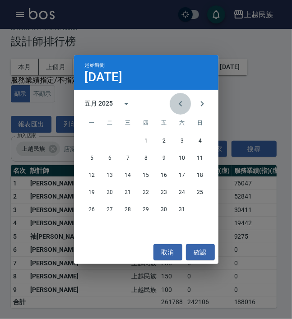
click at [176, 100] on icon "Previous month" at bounding box center [180, 103] width 11 height 11
click at [131, 138] on button "1" at bounding box center [128, 141] width 16 height 16
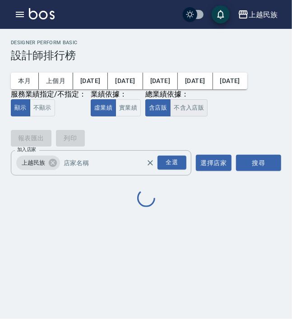
click at [191, 112] on button "不含入店販" at bounding box center [188, 108] width 37 height 18
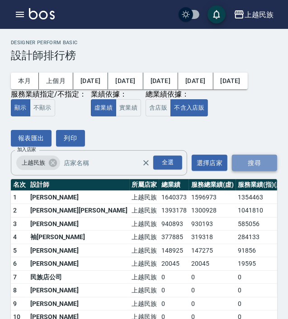
click at [257, 167] on button "搜尋" at bounding box center [254, 163] width 45 height 17
click at [252, 160] on button "搜尋" at bounding box center [254, 163] width 45 height 17
click at [242, 135] on div "服務業績指定/不指定： 顯示 不顯示 業績依據： 虛業績 實業績 總業績依據： 含店販 不含入店販 報表匯出 列印" at bounding box center [144, 123] width 266 height 47
click at [168, 160] on div "全選" at bounding box center [167, 163] width 29 height 14
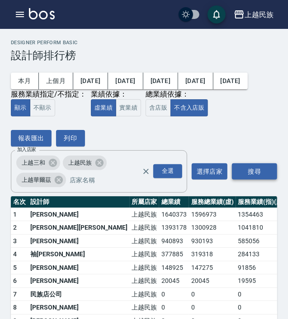
click at [248, 167] on button "搜尋" at bounding box center [254, 171] width 45 height 17
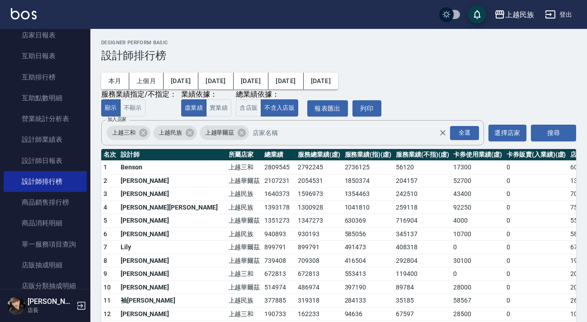
click at [342, 198] on td "1354463" at bounding box center [367, 194] width 51 height 14
click at [342, 197] on td "1354463" at bounding box center [367, 194] width 51 height 14
